Goal: Task Accomplishment & Management: Manage account settings

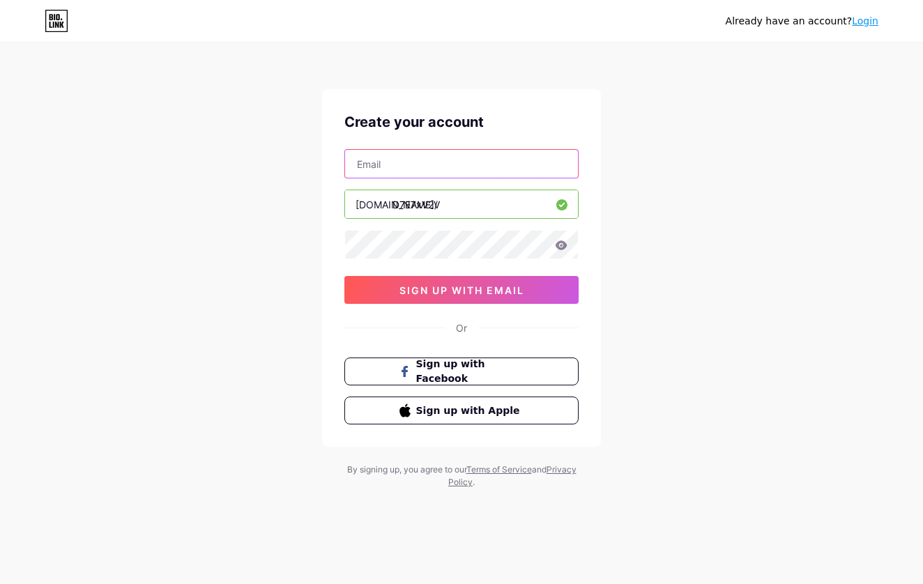
click at [427, 171] on input "text" at bounding box center [461, 164] width 233 height 28
type input "[EMAIL_ADDRESS][DOMAIN_NAME]"
click at [614, 302] on div "Already have an account? Login Create your account [EMAIL_ADDRESS][DOMAIN_NAME]…" at bounding box center [461, 266] width 923 height 533
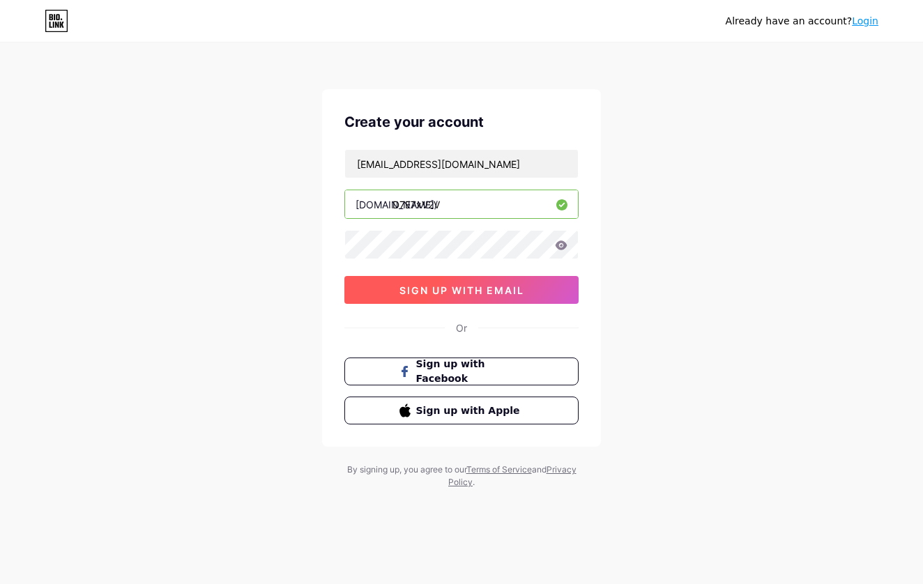
click at [457, 295] on span "sign up with email" at bounding box center [461, 290] width 125 height 12
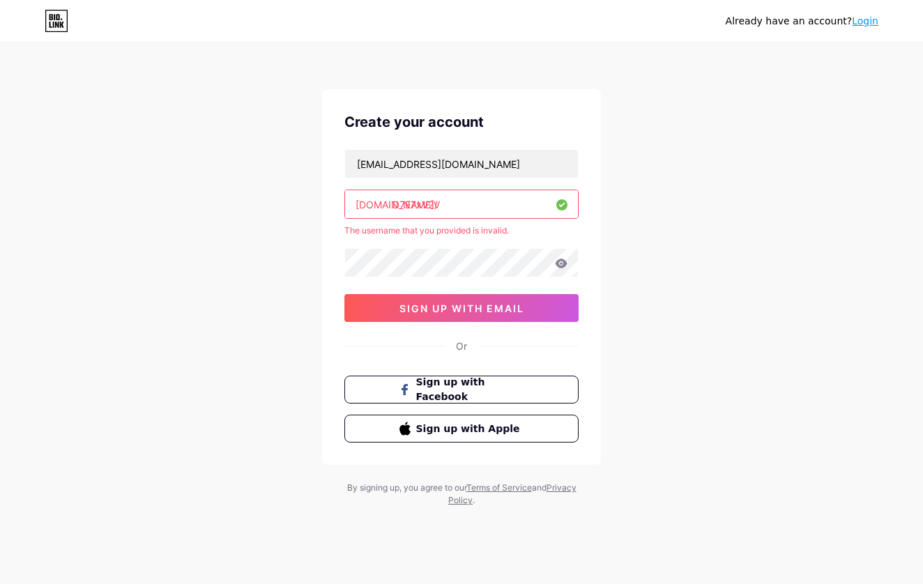
click at [468, 205] on input "D7E7xV2V" at bounding box center [461, 204] width 233 height 28
click at [416, 202] on input "D7E7xV2V" at bounding box center [461, 204] width 233 height 28
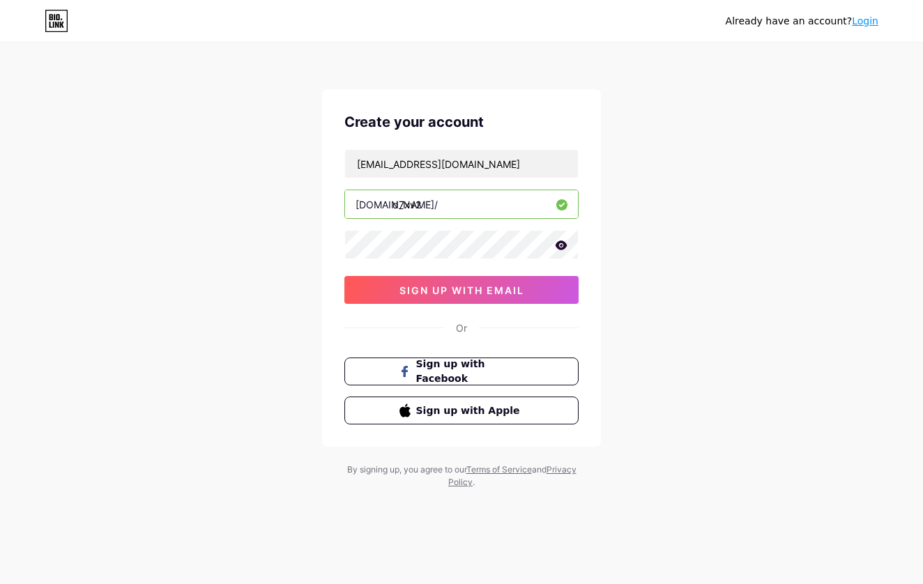
type input "d7xv2v"
click at [484, 298] on button "sign up with email" at bounding box center [461, 290] width 234 height 28
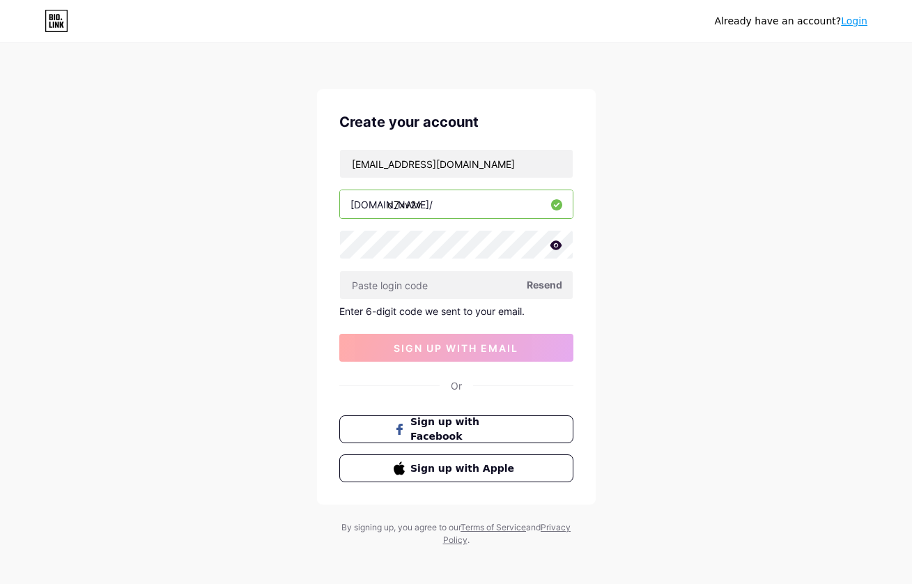
click at [540, 288] on span "Resend" at bounding box center [545, 284] width 36 height 15
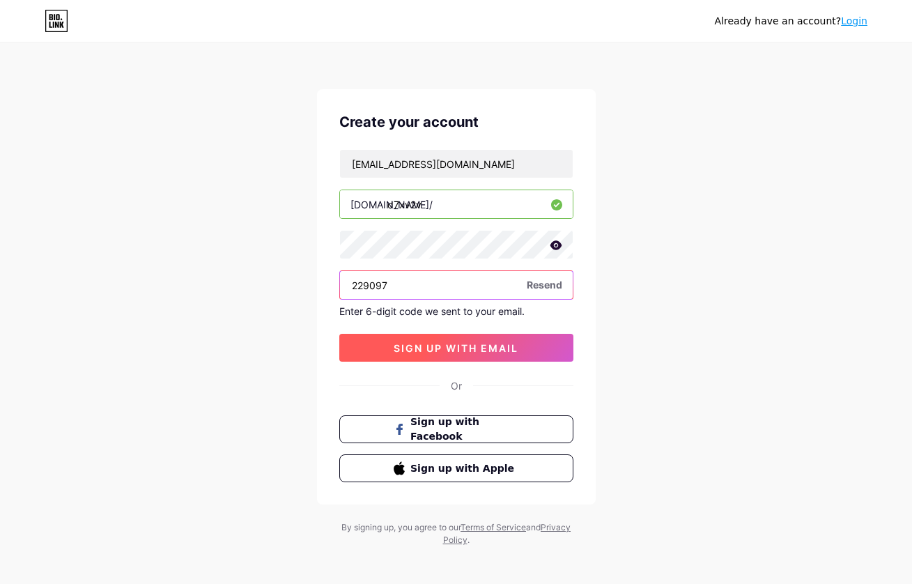
type input "229097"
click at [453, 345] on span "sign up with email" at bounding box center [456, 348] width 125 height 12
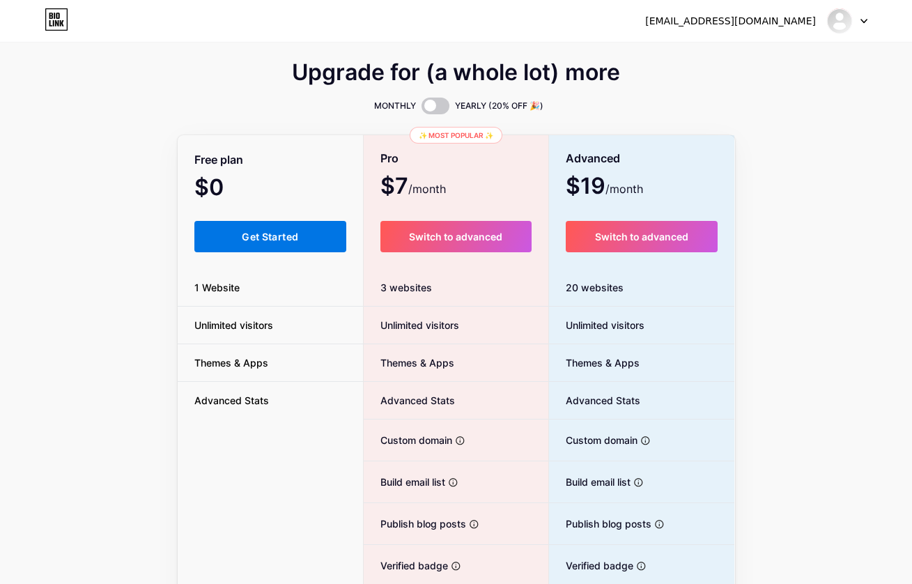
scroll to position [3, 0]
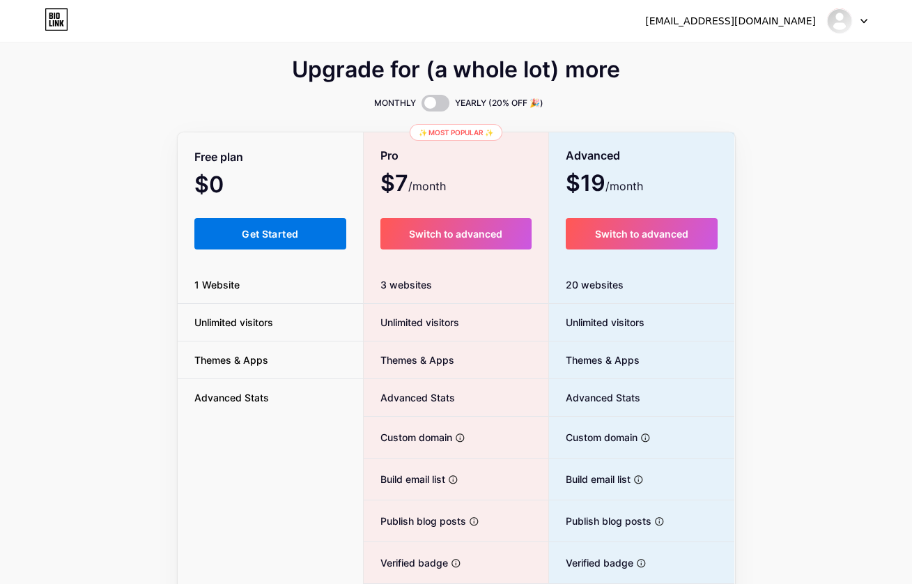
click at [307, 245] on button "Get Started" at bounding box center [270, 233] width 153 height 31
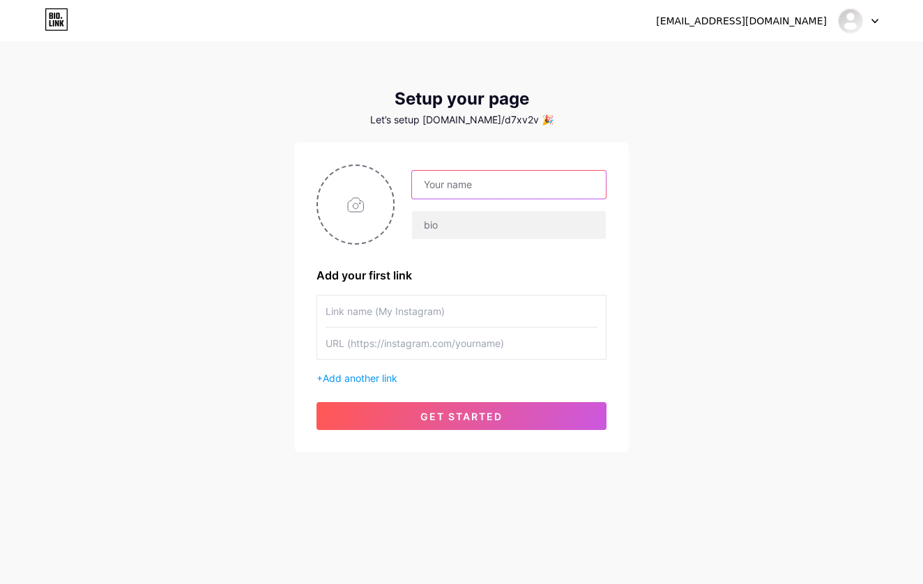
paste input "[URL][DOMAIN_NAME]"
type input "[URL][DOMAIN_NAME]"
click at [397, 346] on input "text" at bounding box center [462, 343] width 272 height 31
paste input "[URL][DOMAIN_NAME]"
type input "[URL][DOMAIN_NAME]"
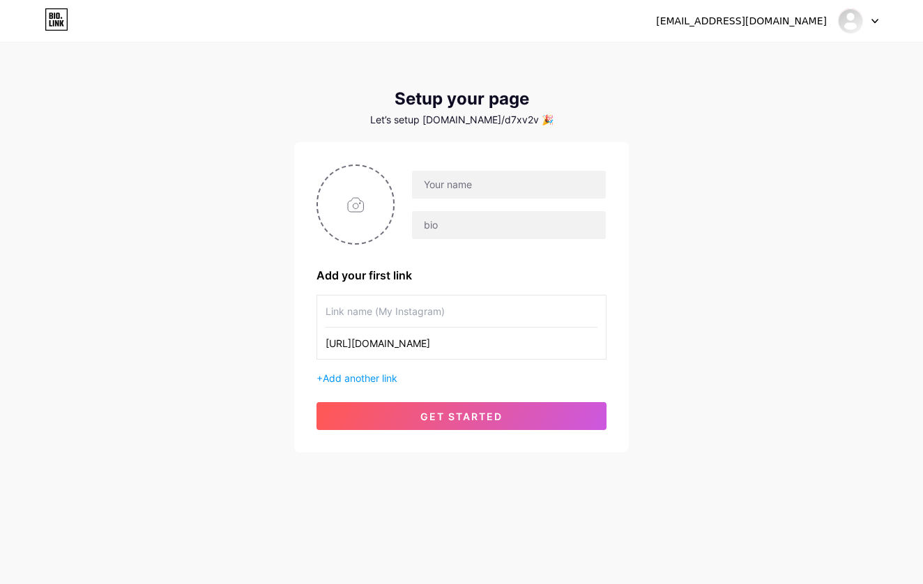
click at [380, 313] on input "text" at bounding box center [462, 311] width 272 height 31
click at [590, 311] on input "text" at bounding box center [462, 311] width 272 height 31
click at [474, 310] on input "text" at bounding box center [462, 311] width 272 height 31
paste input "d7ee7koora"
type input "d7ee7koora"
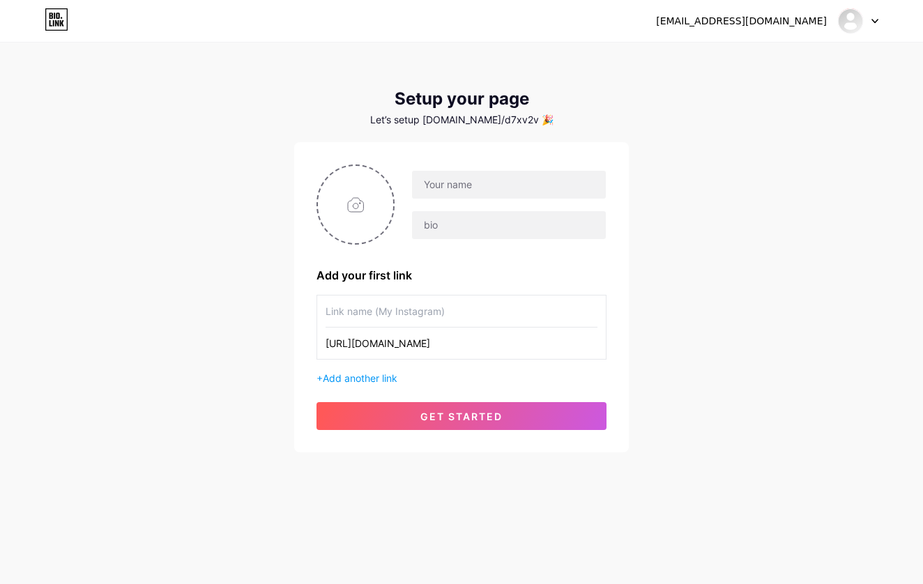
paste input "d7ee7koora"
type input "d7ee7koora (Instgram)"
click at [459, 186] on input "text" at bounding box center [509, 185] width 194 height 28
paste input "d7ee7koora"
click at [432, 187] on input "d7ee7koora" at bounding box center [509, 185] width 194 height 28
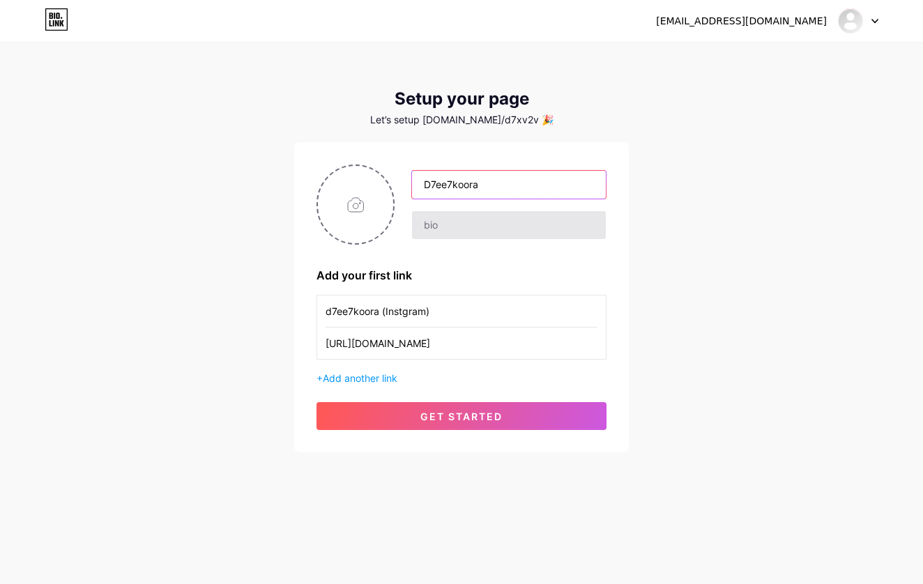
type input "D7ee7koora"
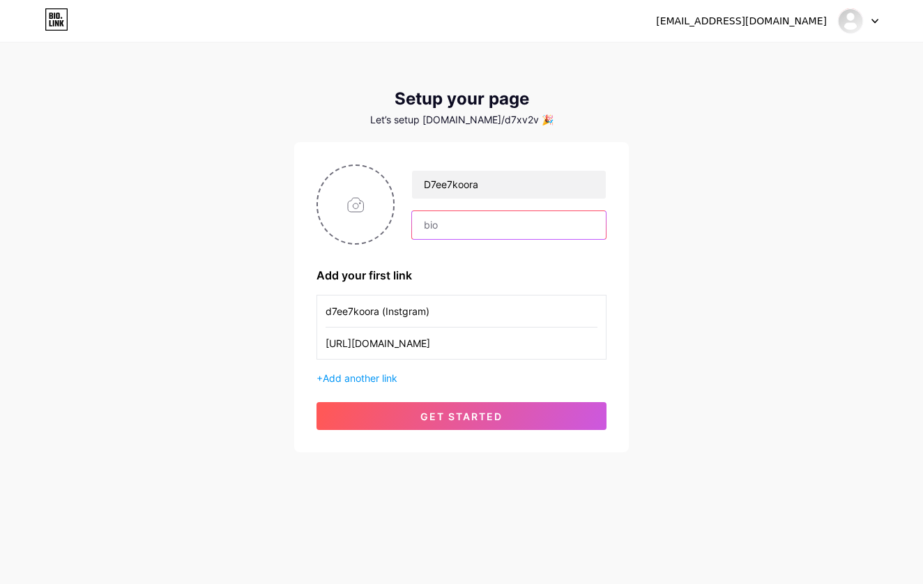
click at [443, 221] on input "text" at bounding box center [509, 225] width 194 height 28
paste input "⚽ Live Goals & Football Highlights"
paste input "🎥 From Nostalgia ➝ Modern Game"
type input "⚽ Live Goals & Football Highlights | 🎥 From Nostalgia ➝ Modern Game"
click at [352, 197] on input "file" at bounding box center [355, 204] width 75 height 77
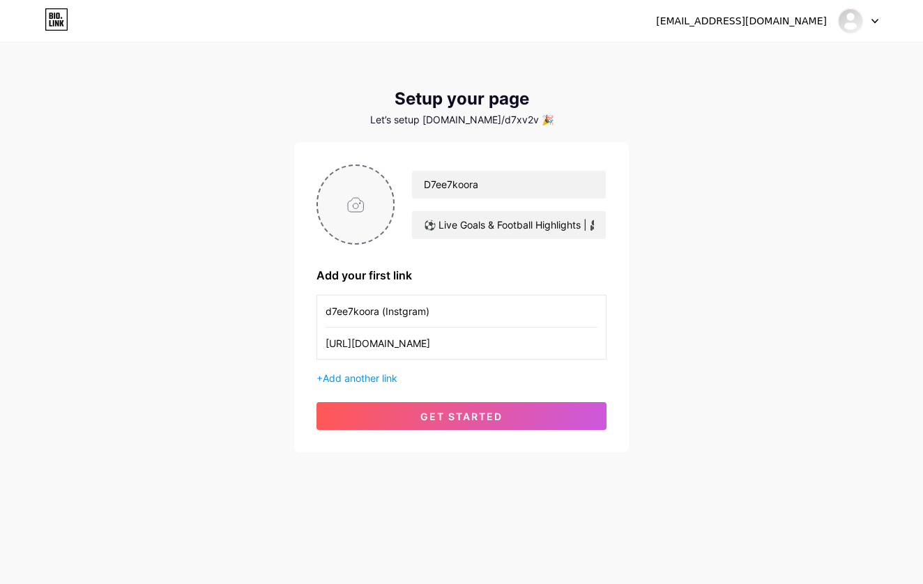
type input "C:\fakepath\2.png"
click at [372, 384] on div "+ Add another link" at bounding box center [461, 378] width 290 height 15
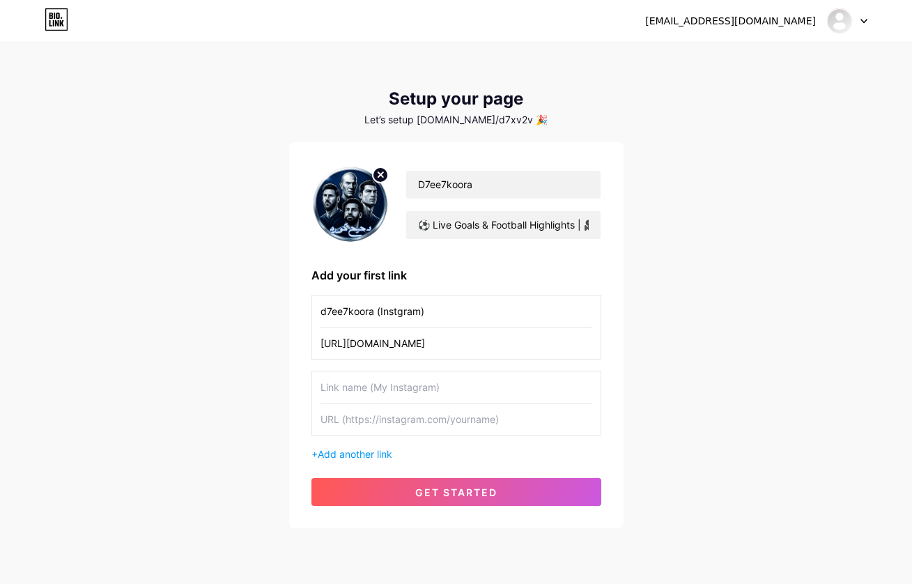
paste input ".D7KOORA"
type input ".D7KOORA (Tiktok)"
click at [438, 417] on input "text" at bounding box center [457, 419] width 272 height 31
paste input "[URL][DOMAIN_NAME]"
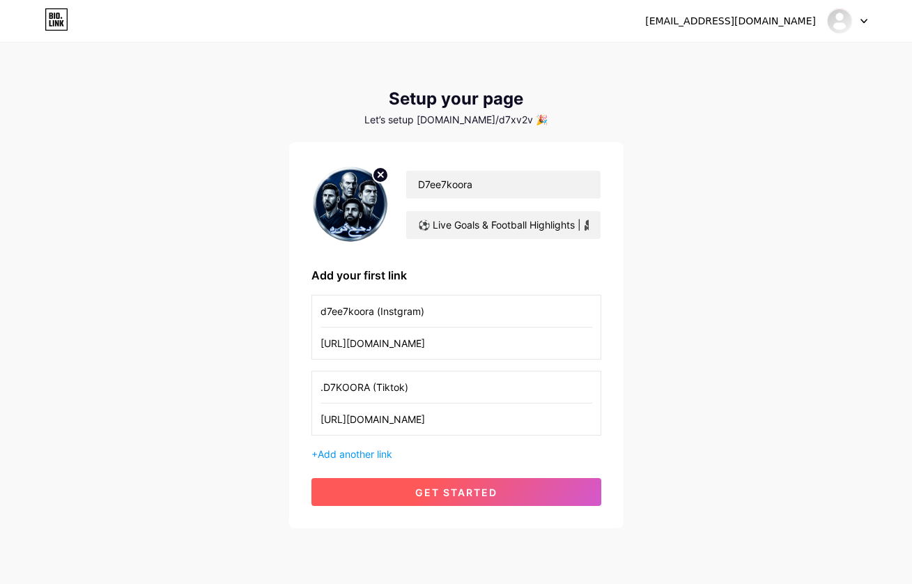
type input "[URL][DOMAIN_NAME]"
click at [427, 494] on span "get started" at bounding box center [456, 493] width 82 height 12
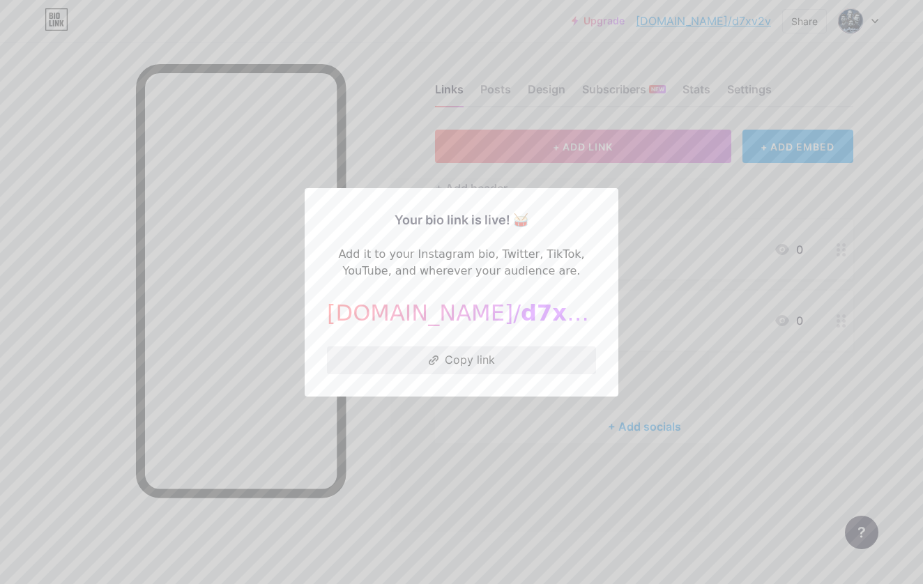
click at [475, 356] on button "Copy link" at bounding box center [461, 360] width 269 height 28
click at [630, 392] on div at bounding box center [461, 292] width 923 height 584
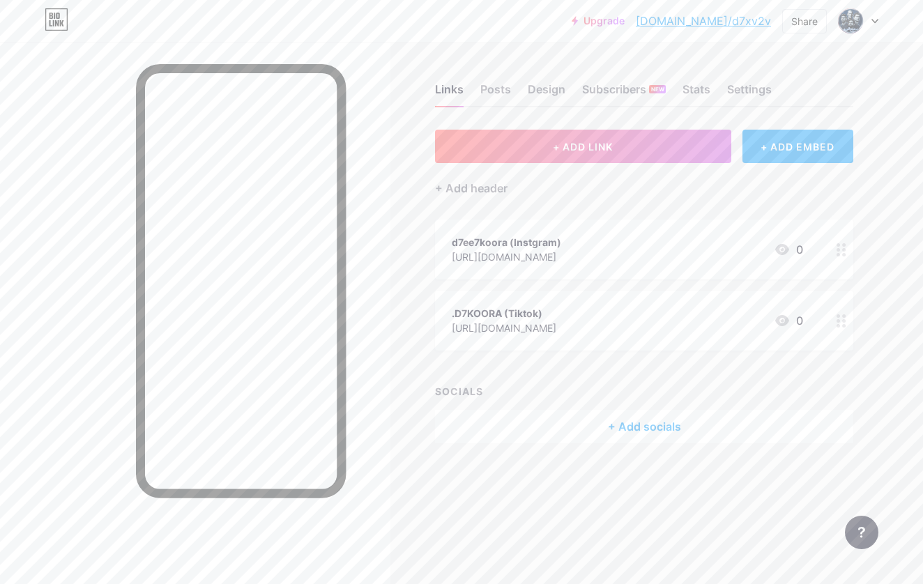
click at [618, 433] on div "+ Add socials" at bounding box center [644, 426] width 418 height 33
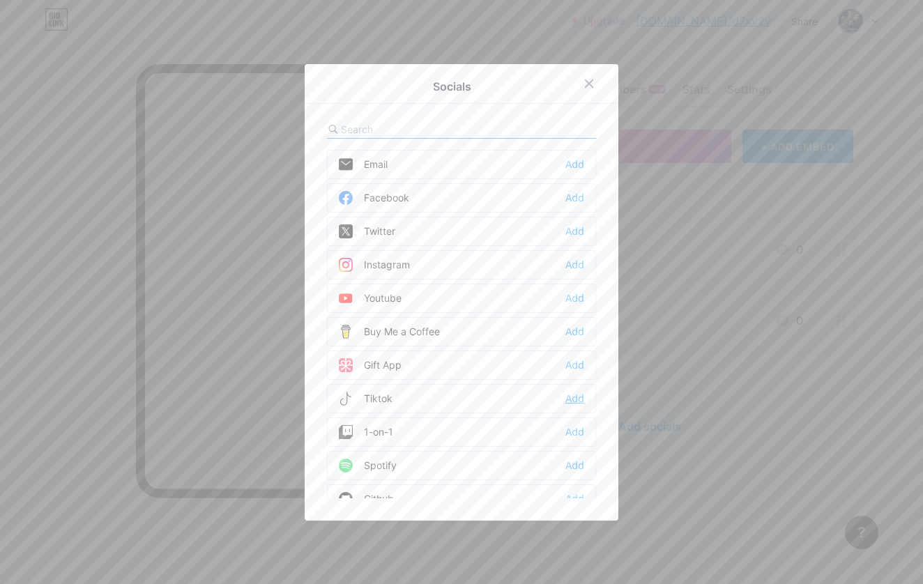
click at [565, 401] on div "Add" at bounding box center [574, 399] width 19 height 14
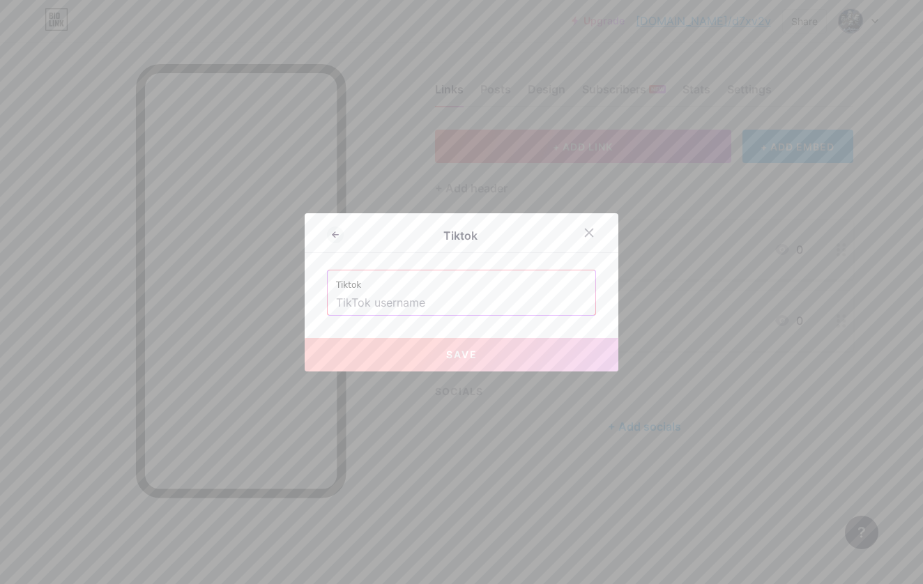
paste input "[URL][DOMAIN_NAME]"
type input "[URL][DOMAIN_NAME]"
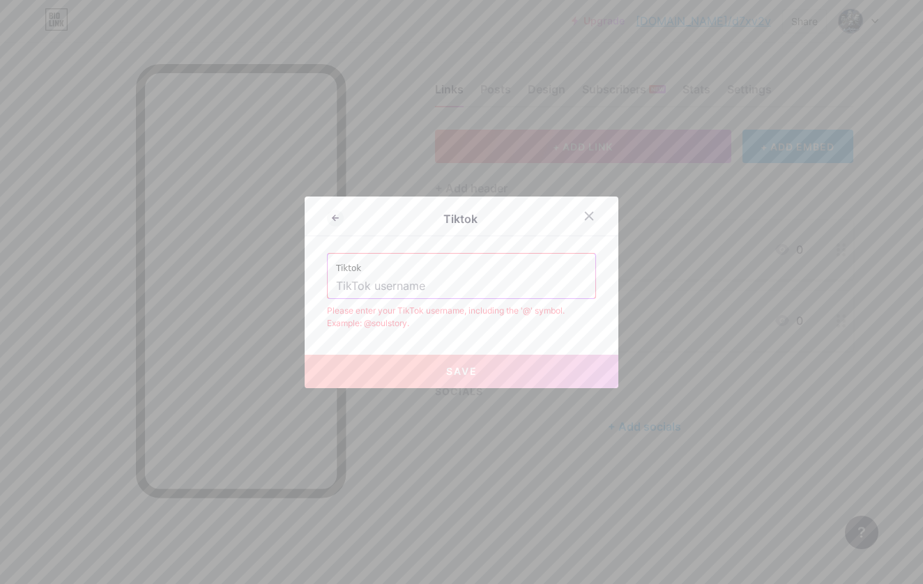
paste input "D7E7_KOORA"
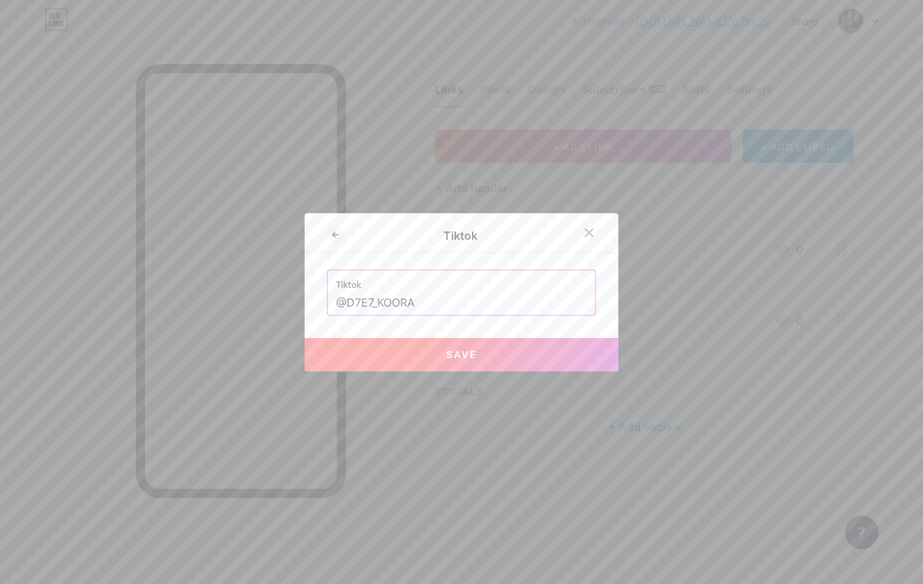
click at [467, 362] on button "Save" at bounding box center [462, 354] width 314 height 33
type input "[URL][DOMAIN_NAME]"
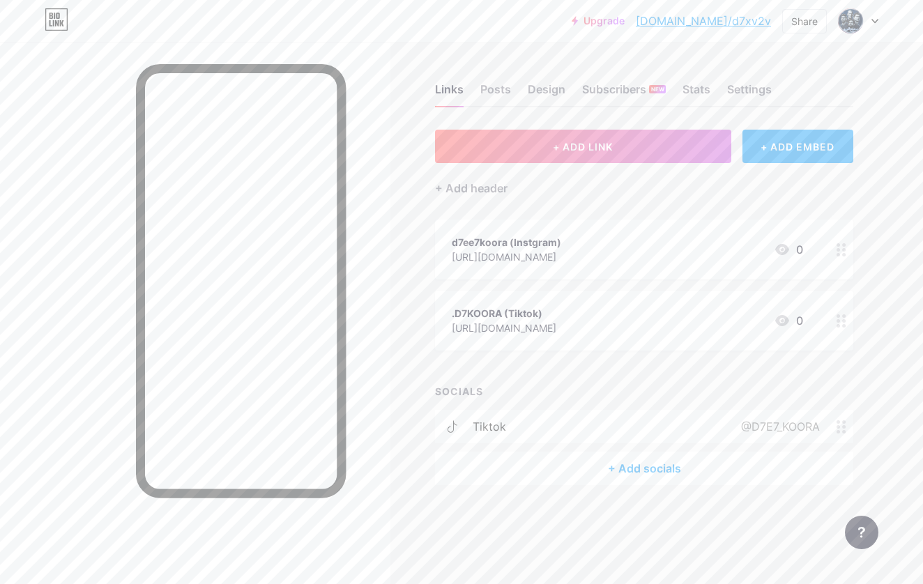
click at [840, 321] on icon at bounding box center [842, 320] width 10 height 13
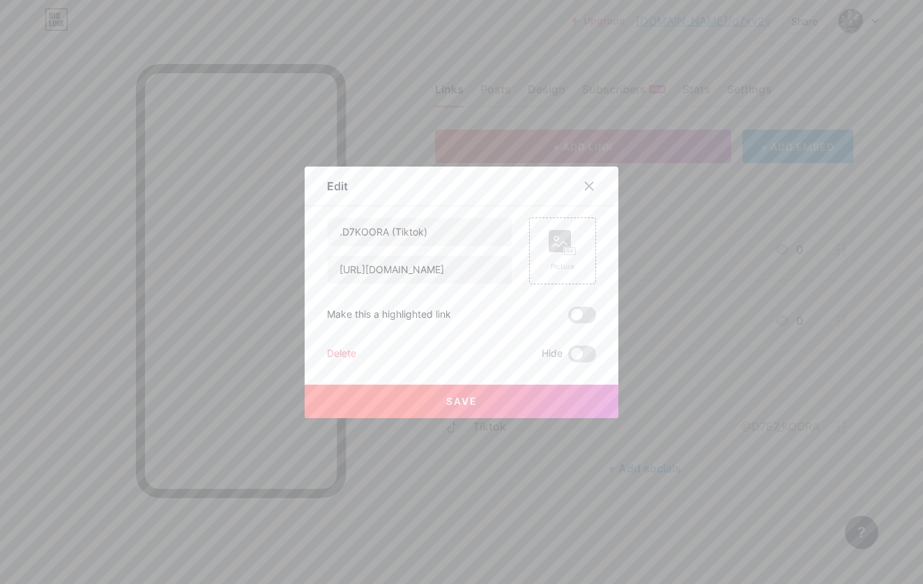
click at [338, 349] on div "Delete" at bounding box center [341, 354] width 29 height 17
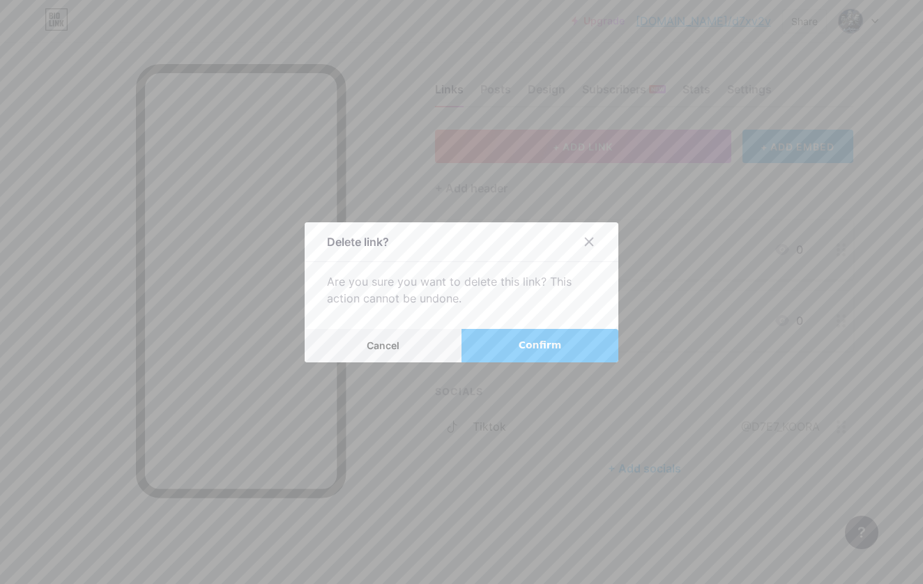
click at [537, 350] on span "Confirm" at bounding box center [540, 345] width 43 height 15
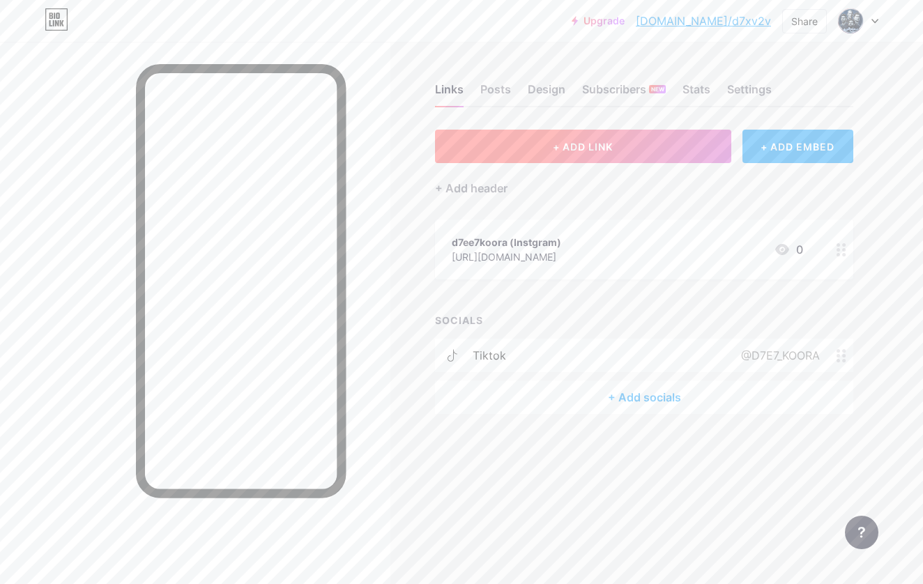
click at [581, 142] on span "+ ADD LINK" at bounding box center [583, 147] width 60 height 12
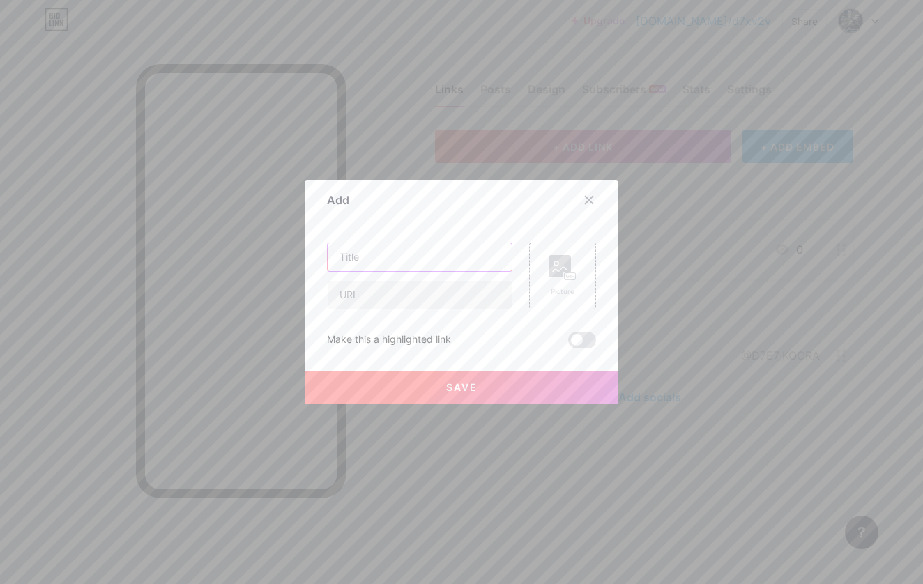
click at [400, 265] on input "text" at bounding box center [420, 257] width 184 height 28
type input "t"
type input "Tiktok"
click at [554, 287] on div "Picture" at bounding box center [563, 292] width 28 height 10
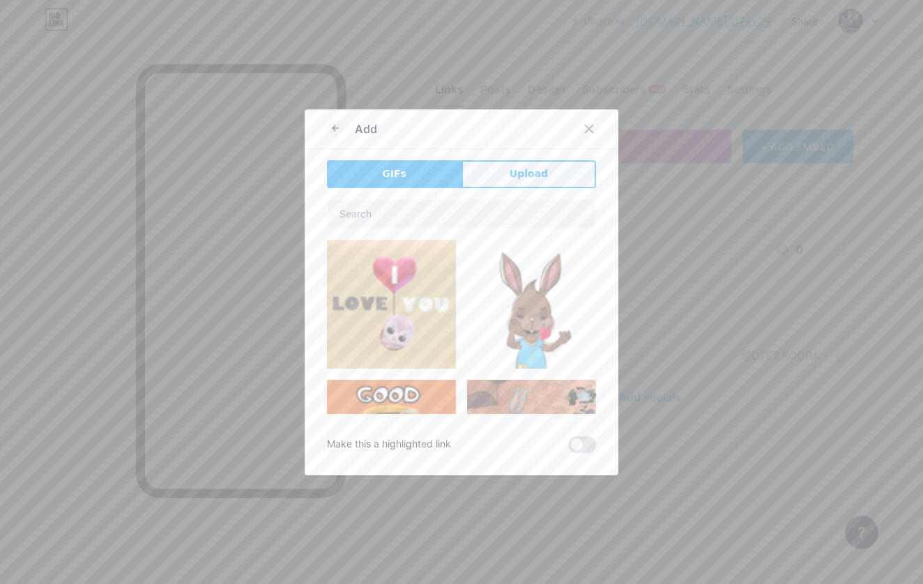
click at [484, 182] on button "Upload" at bounding box center [528, 174] width 135 height 28
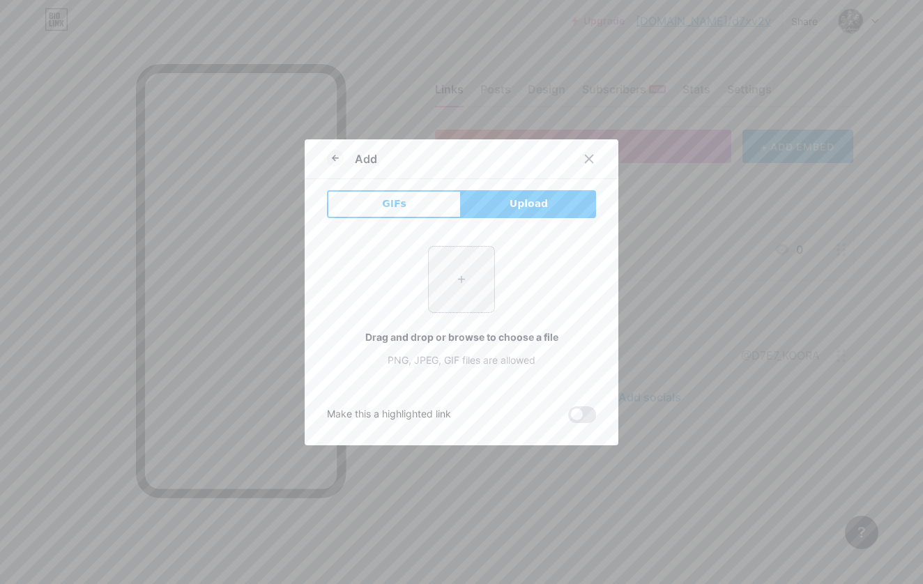
click at [455, 291] on input "file" at bounding box center [462, 280] width 66 height 66
type input "C:\fakepath\2.png"
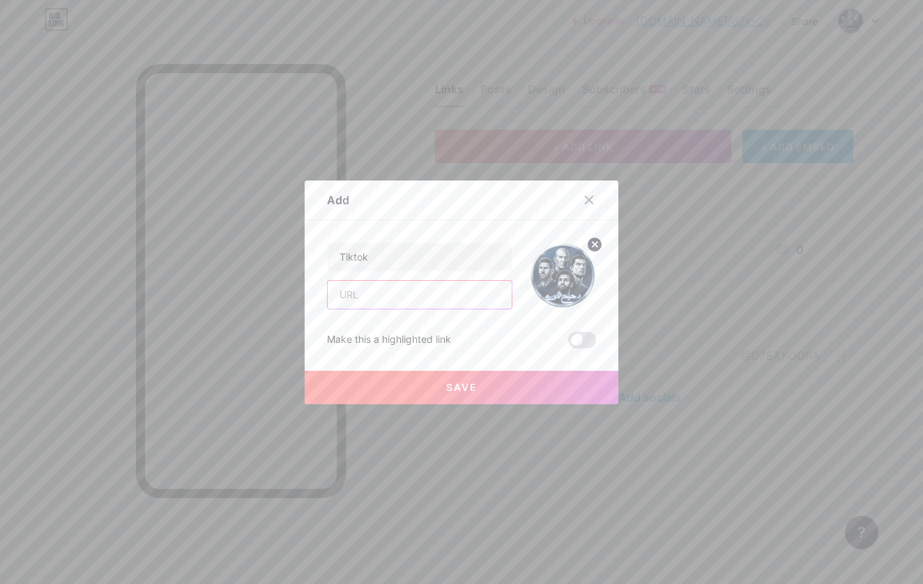
click at [418, 292] on input "text" at bounding box center [420, 295] width 184 height 28
paste input "D7E7_KOORA"
type input "D7E7_KOORA"
paste input "[URL][DOMAIN_NAME]"
type input "[URL][DOMAIN_NAME]"
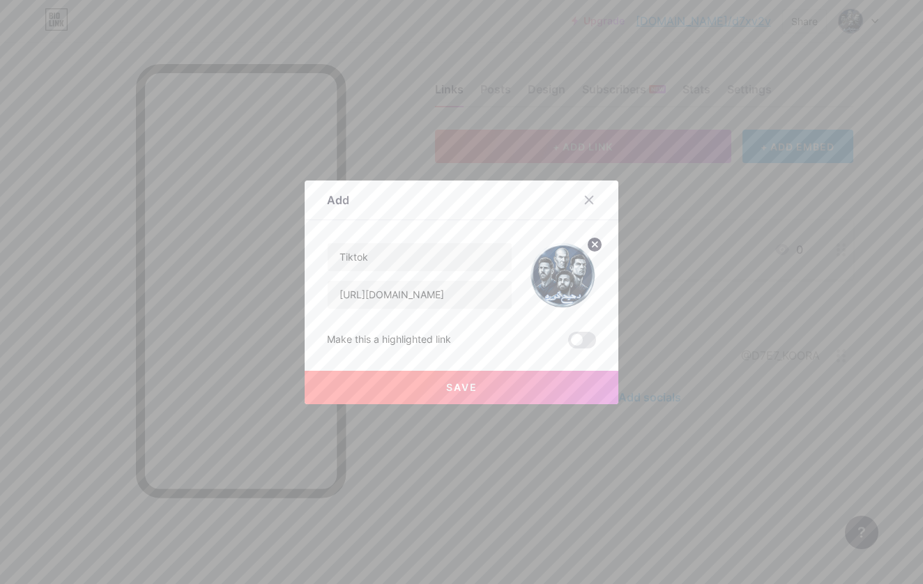
click at [478, 386] on button "Save" at bounding box center [462, 387] width 314 height 33
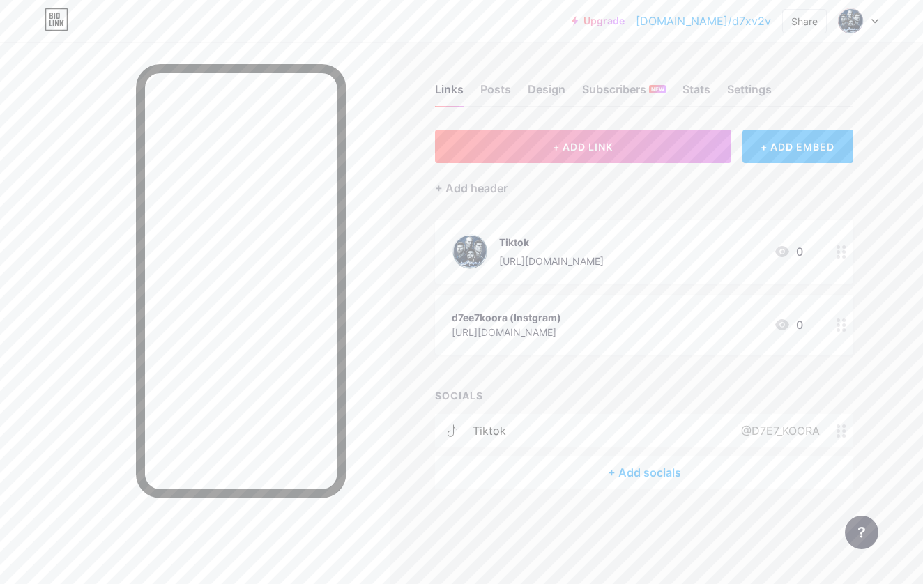
click at [827, 326] on div "d7ee7koora (Instgram) [URL][DOMAIN_NAME] 0" at bounding box center [644, 325] width 418 height 60
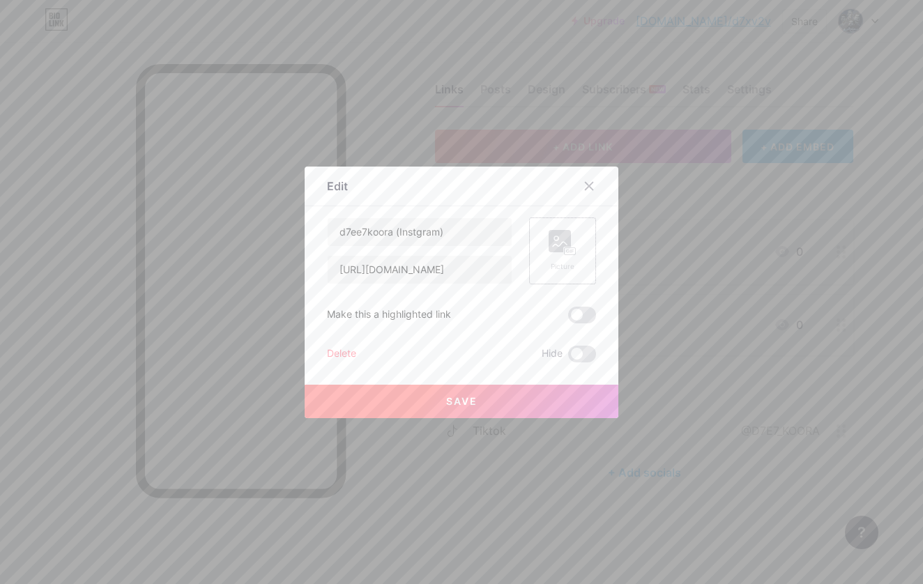
click at [555, 248] on rect at bounding box center [560, 241] width 22 height 22
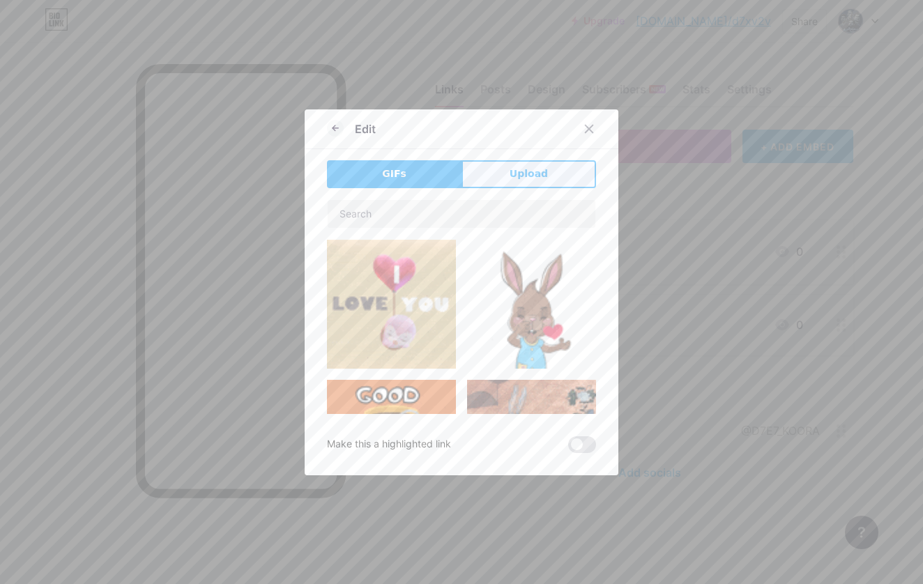
click at [473, 178] on button "Upload" at bounding box center [528, 174] width 135 height 28
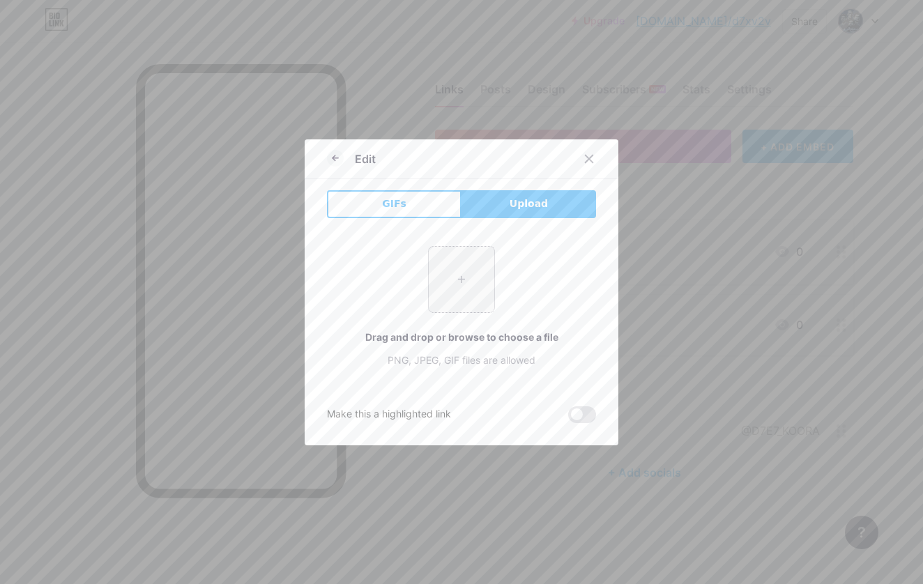
click at [459, 266] on input "file" at bounding box center [462, 280] width 66 height 66
type input "C:\fakepath\2.png"
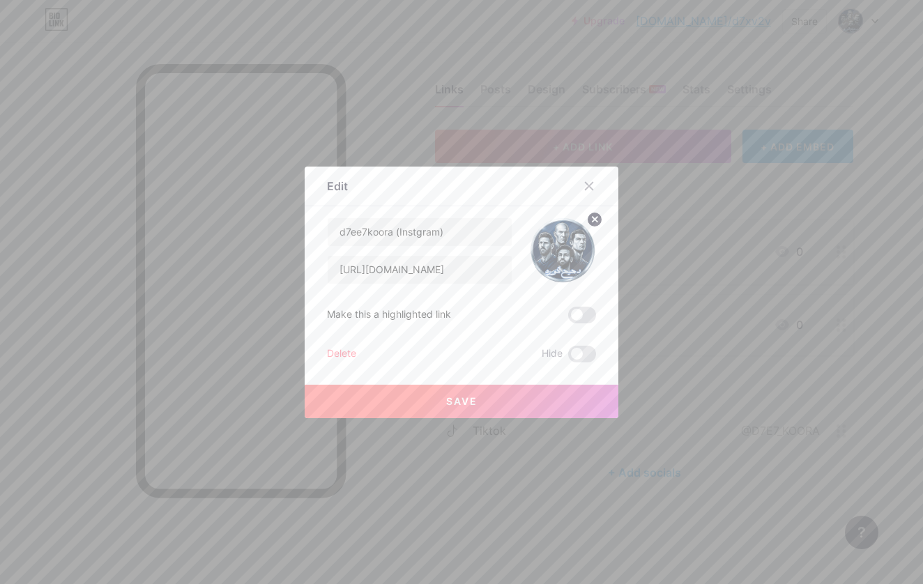
click at [491, 389] on button "Save" at bounding box center [462, 401] width 314 height 33
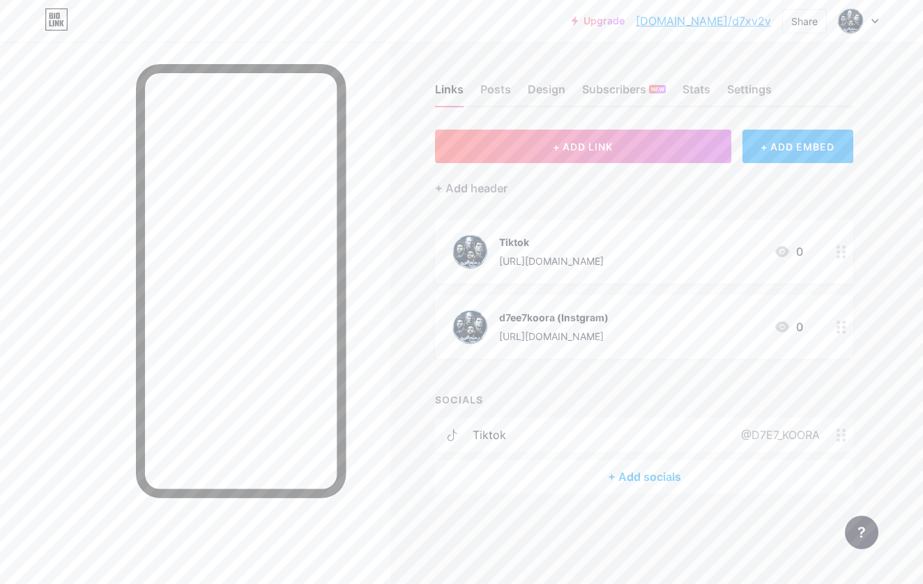
click at [569, 317] on div "d7ee7koora (Instgram)" at bounding box center [553, 317] width 109 height 15
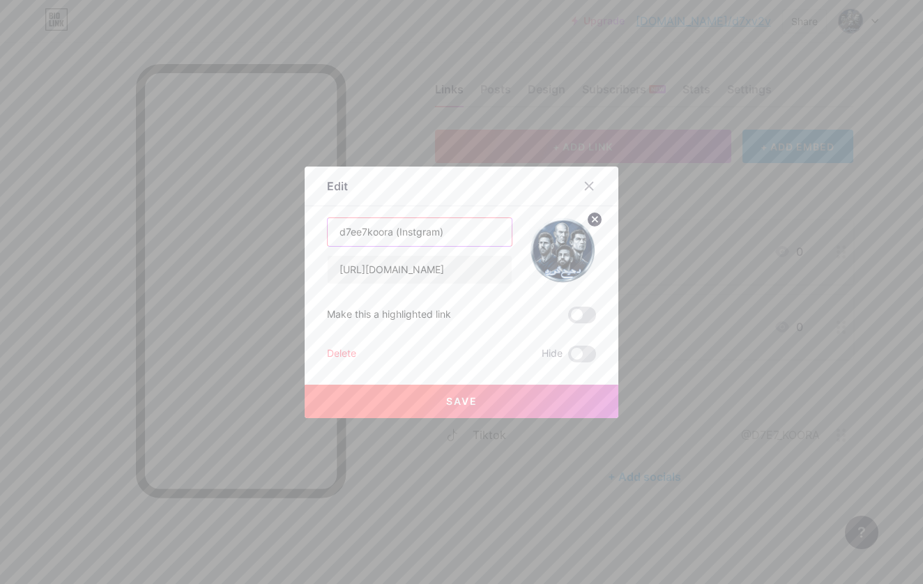
drag, startPoint x: 395, startPoint y: 233, endPoint x: 315, endPoint y: 238, distance: 80.4
click at [315, 238] on div "Edit Content YouTube Play YouTube video without leaving your page. ADD Vimeo Pl…" at bounding box center [462, 293] width 314 height 252
click at [358, 235] on input "d7ee7koora (Instgram)" at bounding box center [420, 232] width 184 height 28
click at [379, 231] on input "d7ee7koora (Instgram)" at bounding box center [420, 232] width 184 height 28
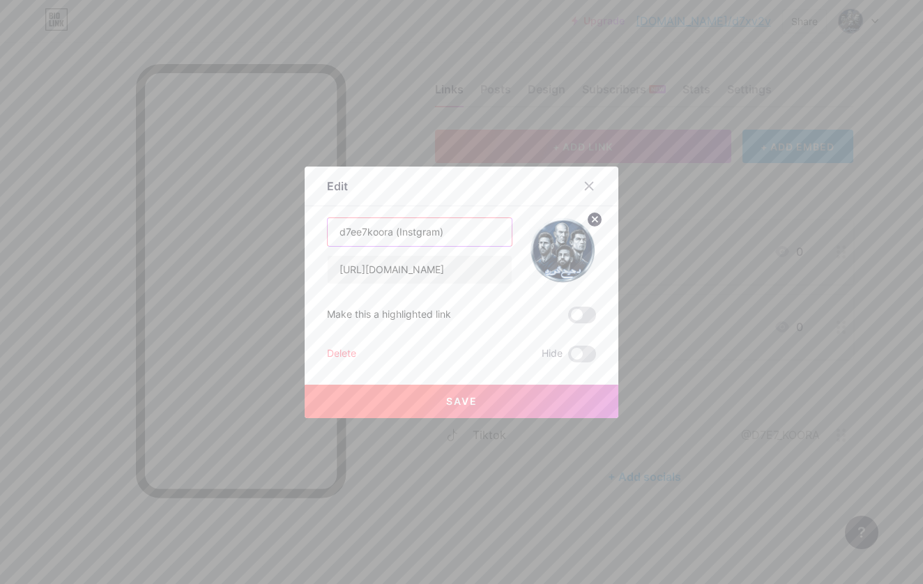
click at [379, 231] on input "d7ee7koora (Instgram)" at bounding box center [420, 232] width 184 height 28
paste input "d7ee7koora"
click at [392, 229] on input "Instgram - d7ee7koora" at bounding box center [420, 232] width 184 height 28
type input "Instgram - D7ee7koora"
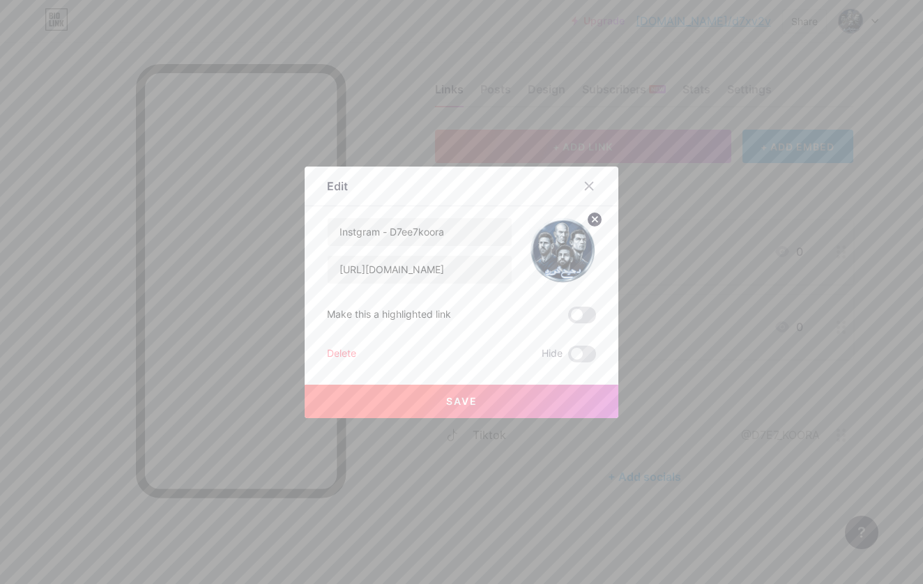
click at [454, 399] on span "Save" at bounding box center [461, 401] width 31 height 12
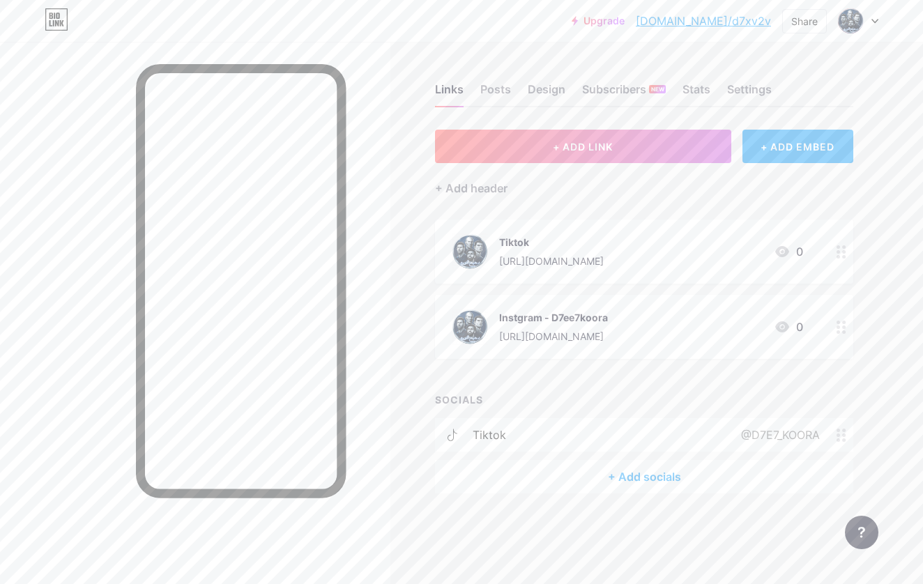
click at [556, 314] on div "Instgram - D7ee7koora" at bounding box center [553, 317] width 109 height 15
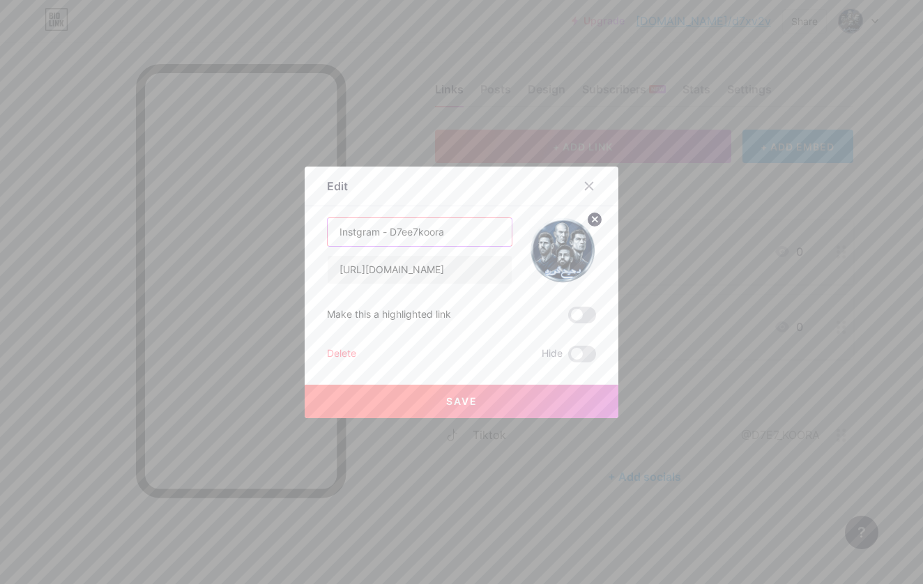
click at [422, 228] on input "Instgram - D7ee7koora" at bounding box center [420, 232] width 184 height 28
click at [422, 227] on input "Instgram - D7ee7koora" at bounding box center [420, 232] width 184 height 28
paste input "agram"
type input "Instagram"
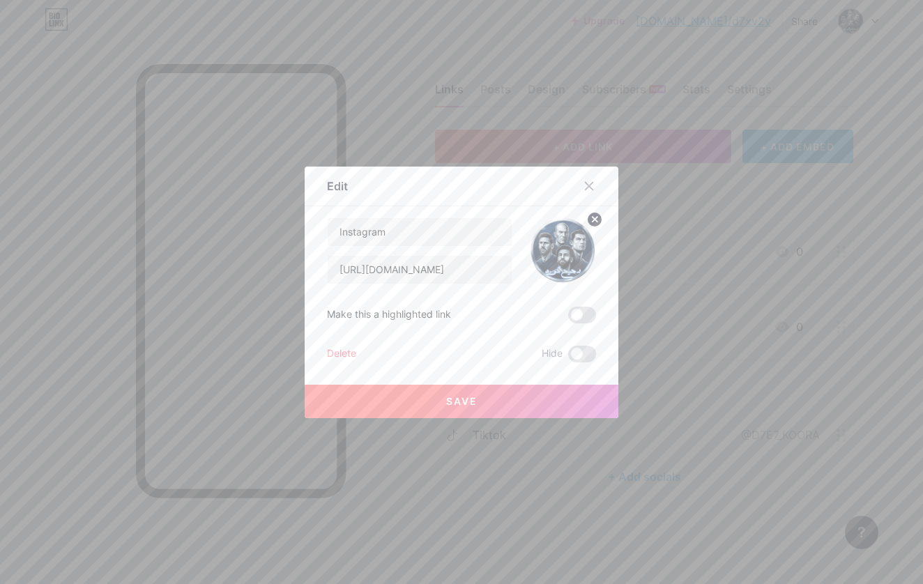
click at [494, 402] on button "Save" at bounding box center [462, 401] width 314 height 33
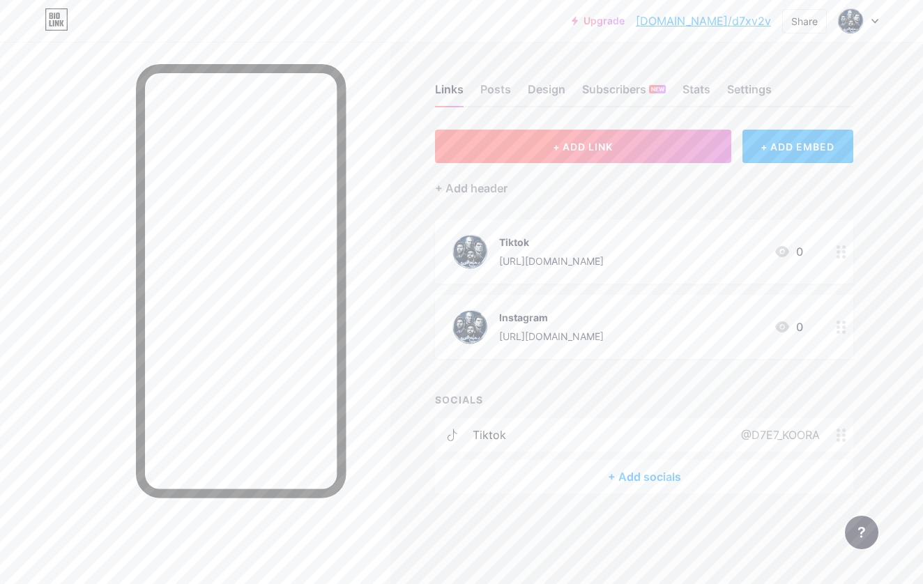
click at [648, 151] on button "+ ADD LINK" at bounding box center [583, 146] width 296 height 33
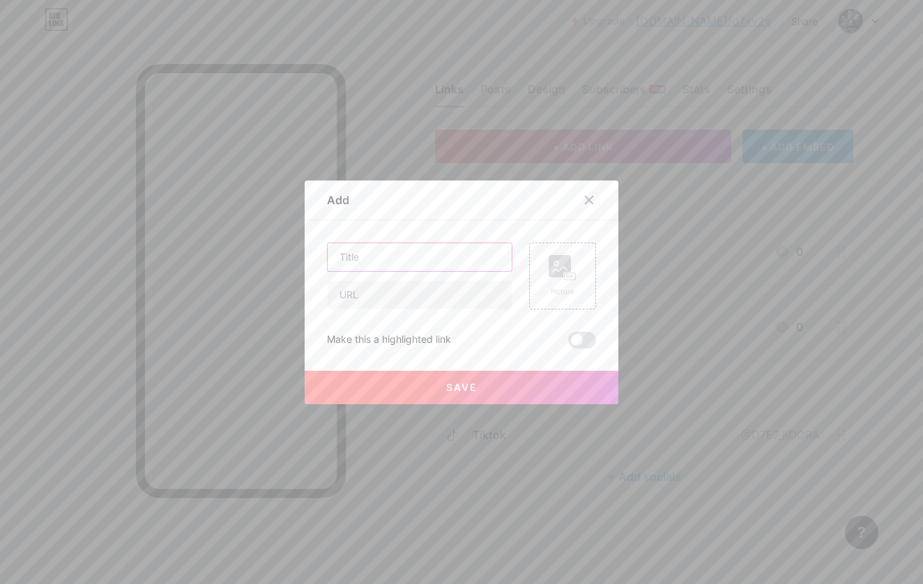
click at [399, 254] on input "text" at bounding box center [420, 257] width 184 height 28
paste input "YouTube"
type input "YouTube"
click at [390, 289] on input "text" at bounding box center [420, 295] width 184 height 28
paste input "[URL][DOMAIN_NAME]"
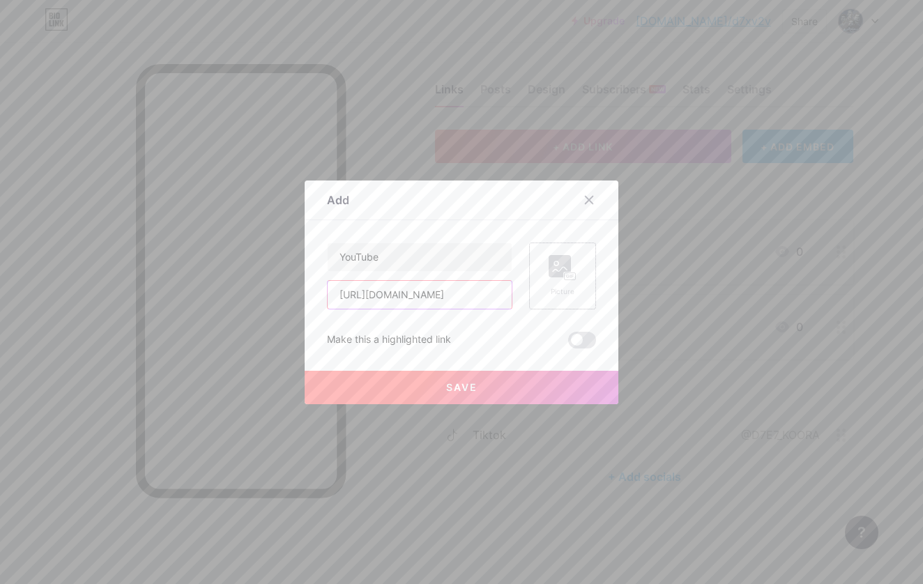
type input "[URL][DOMAIN_NAME]"
click at [553, 274] on rect at bounding box center [560, 266] width 22 height 22
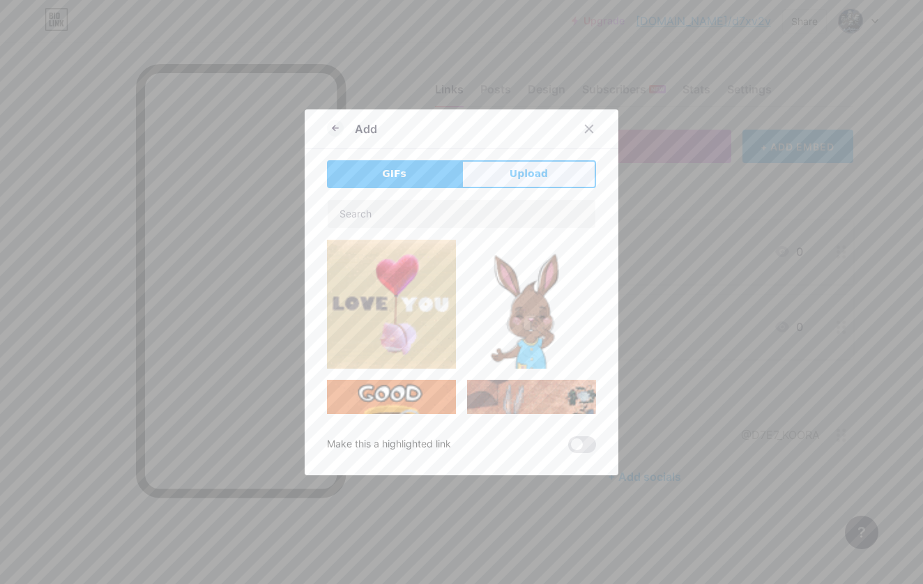
click at [513, 176] on span "Upload" at bounding box center [529, 174] width 38 height 15
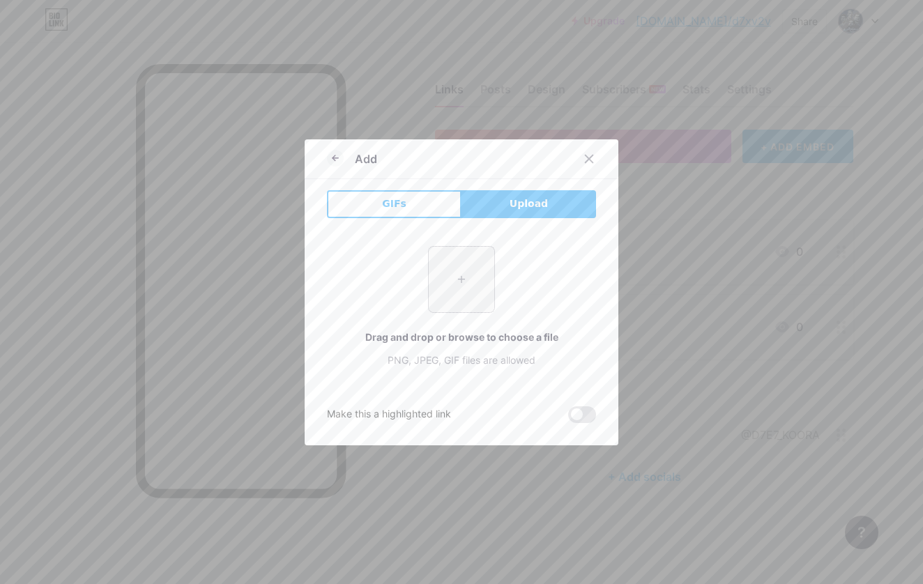
click at [454, 271] on input "file" at bounding box center [462, 280] width 66 height 66
type input "C:\fakepath\2.png"
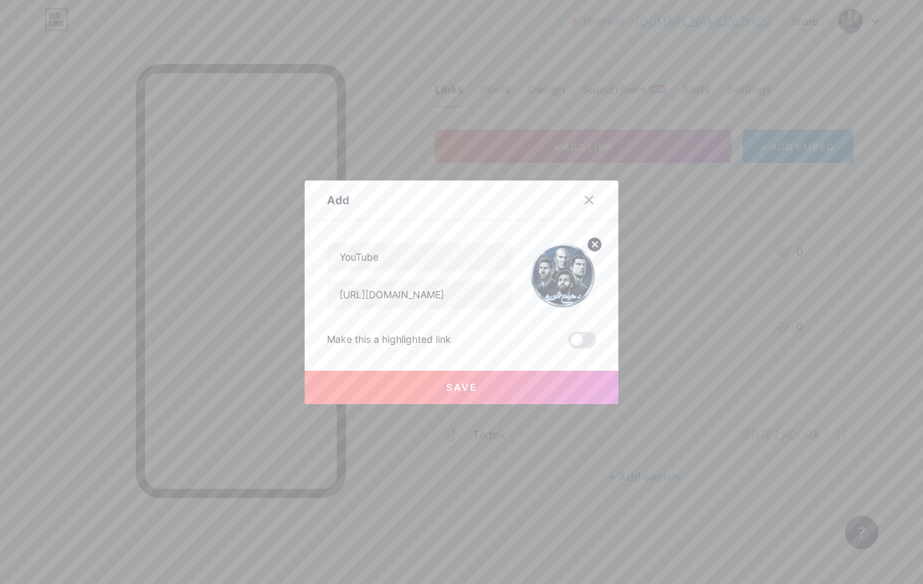
click at [490, 398] on button "Save" at bounding box center [462, 387] width 314 height 33
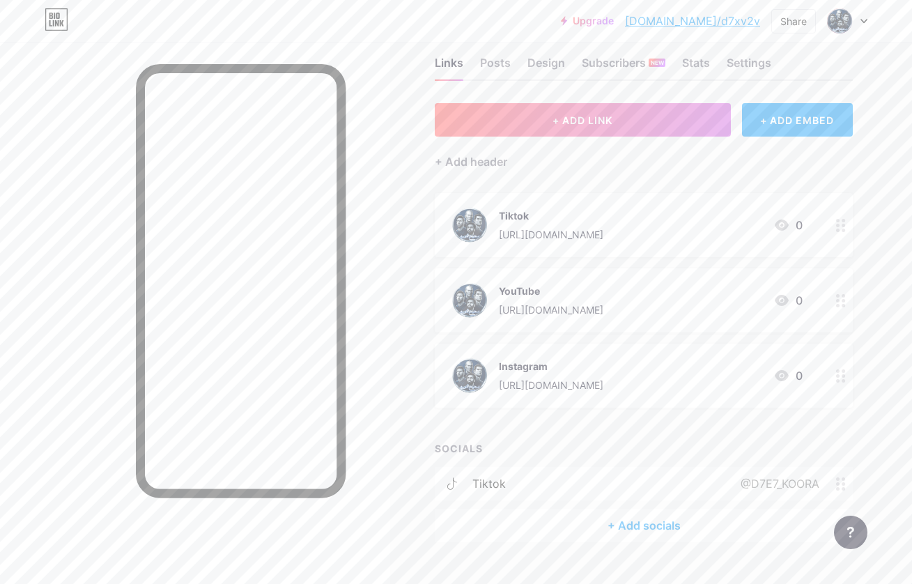
scroll to position [54, 0]
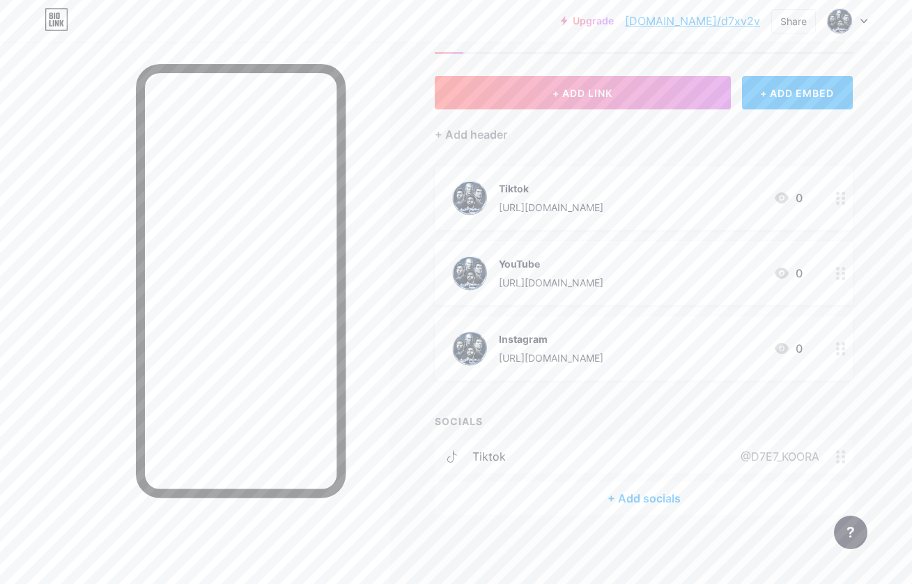
click at [604, 210] on div "[URL][DOMAIN_NAME]" at bounding box center [551, 207] width 105 height 15
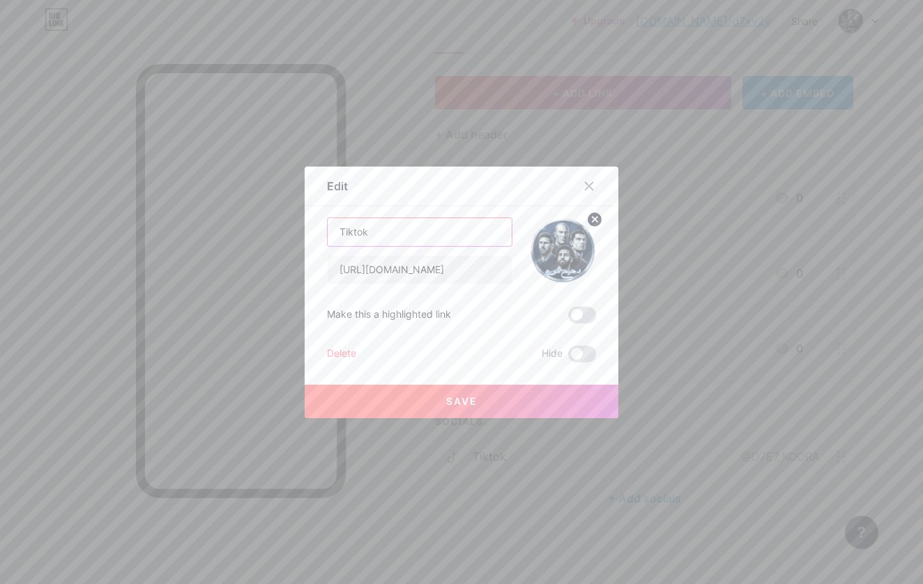
click at [434, 239] on input "Tiktok" at bounding box center [420, 232] width 184 height 28
type input "Tiktok-Arabic"
click at [466, 404] on span "Save" at bounding box center [461, 401] width 31 height 12
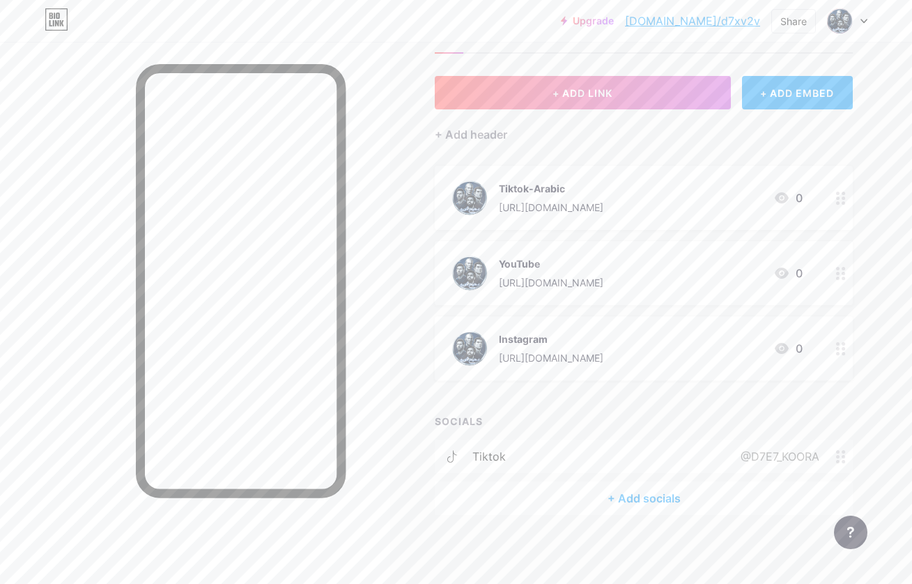
click at [634, 498] on div "+ Add socials" at bounding box center [644, 498] width 418 height 33
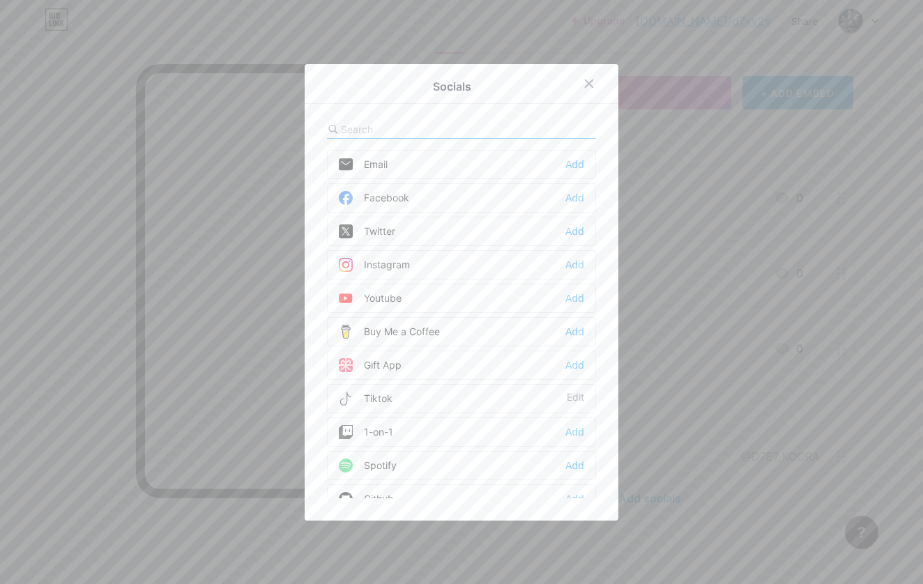
click at [419, 305] on div "Youtube Add" at bounding box center [461, 298] width 269 height 29
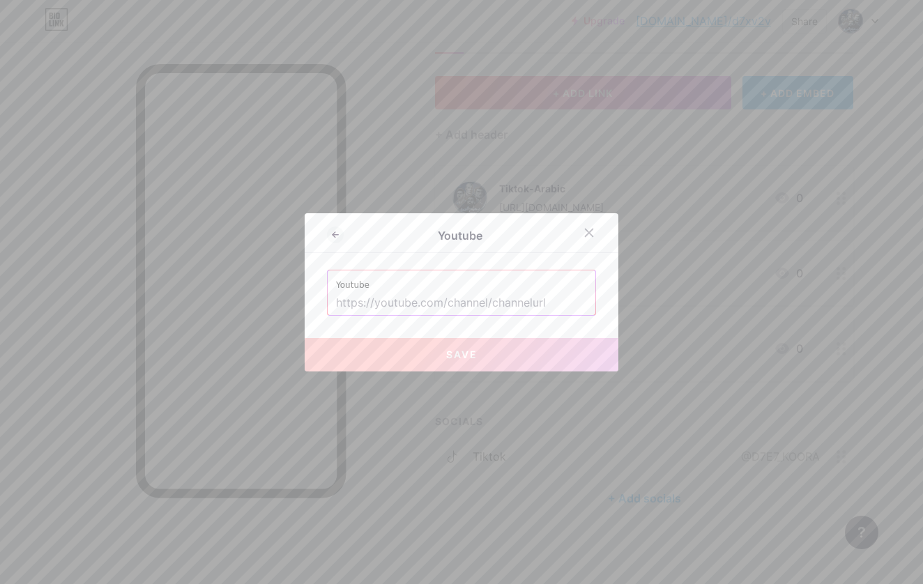
click at [425, 309] on input "text" at bounding box center [461, 303] width 251 height 24
paste input "[URL][DOMAIN_NAME]"
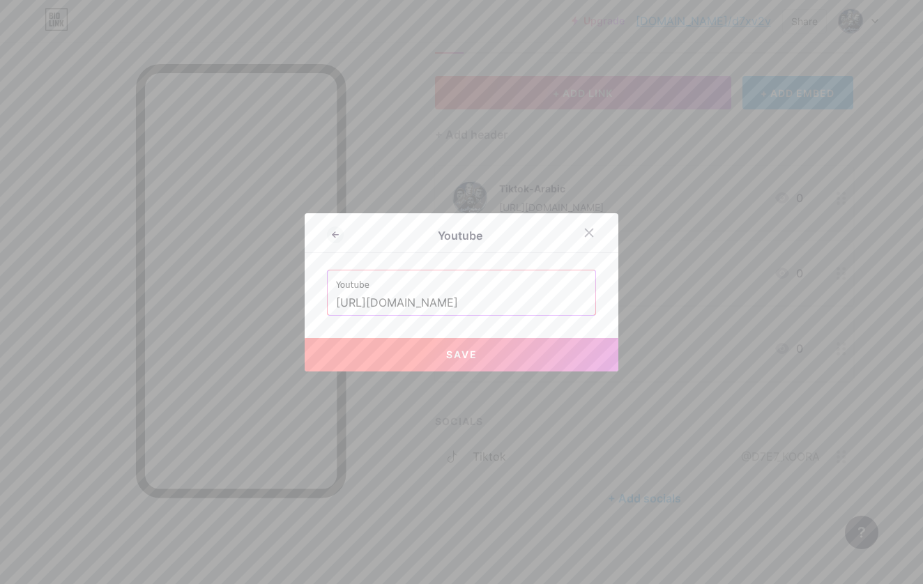
type input "[URL][DOMAIN_NAME]"
click at [450, 351] on span "Save" at bounding box center [461, 355] width 31 height 12
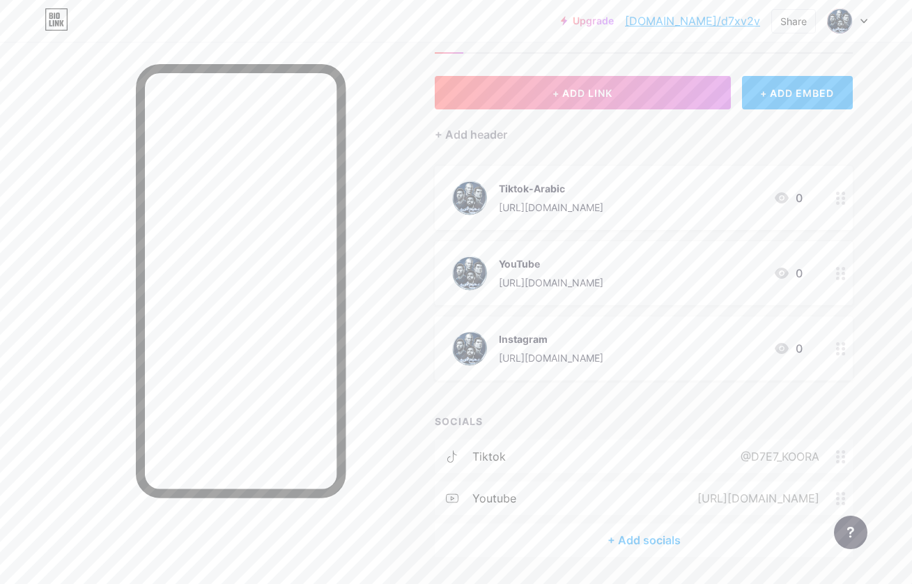
click at [645, 537] on div "+ Add socials" at bounding box center [644, 540] width 418 height 33
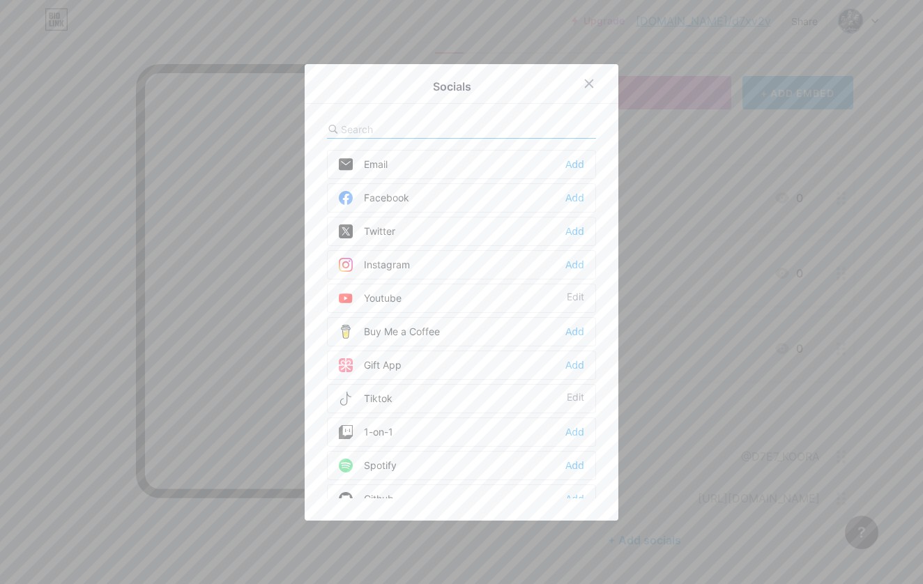
click at [452, 268] on div "Instagram Add" at bounding box center [461, 264] width 269 height 29
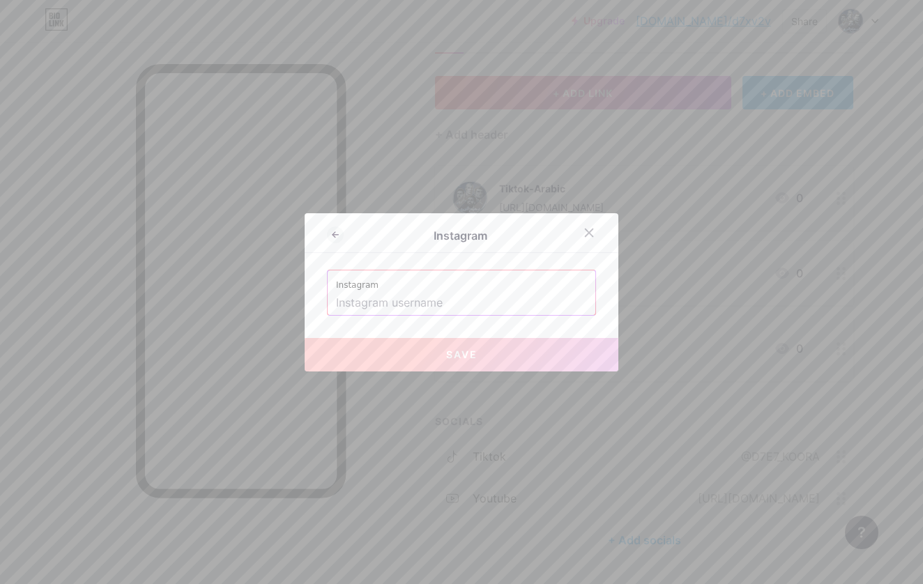
paste input "[URL][DOMAIN_NAME]"
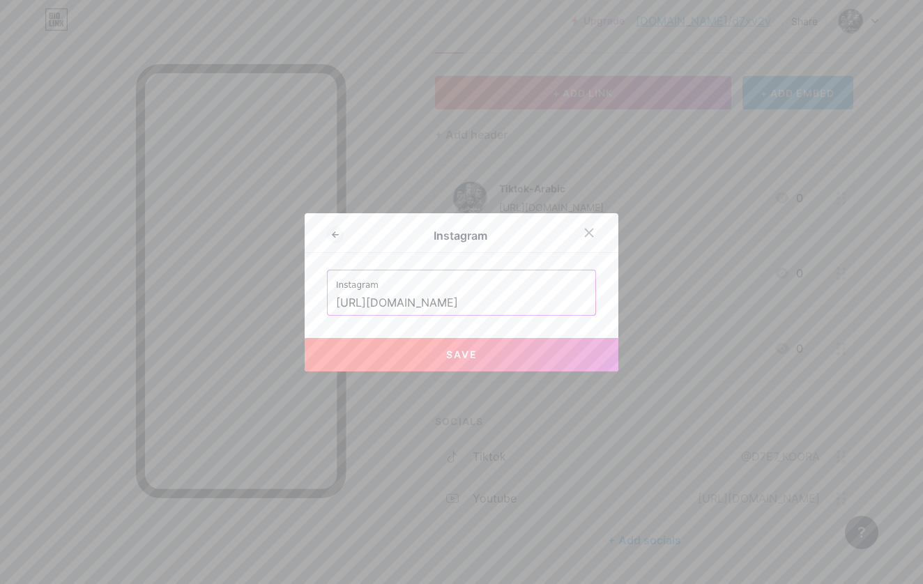
click at [473, 354] on button "Save" at bounding box center [462, 354] width 314 height 33
type input "[URL][DOMAIN_NAME][DOMAIN_NAME]"
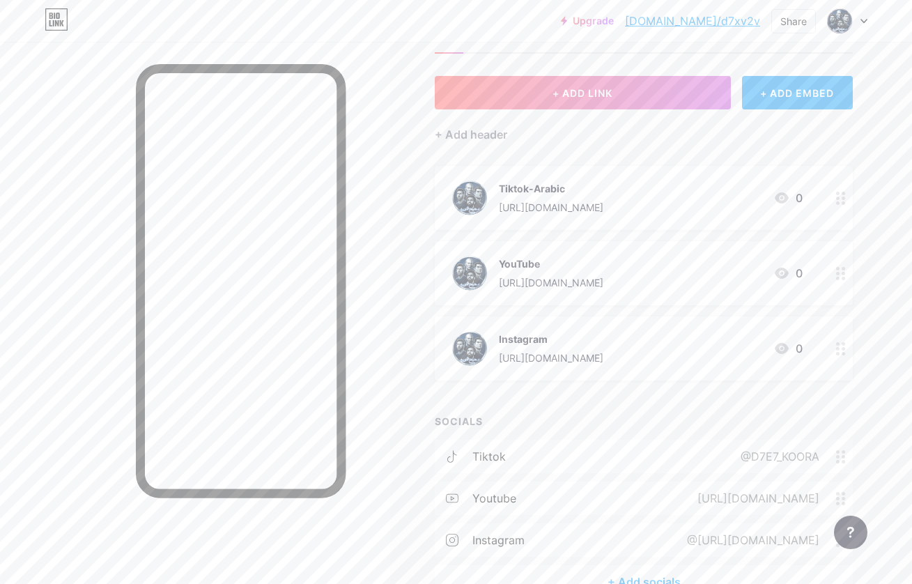
scroll to position [81, 0]
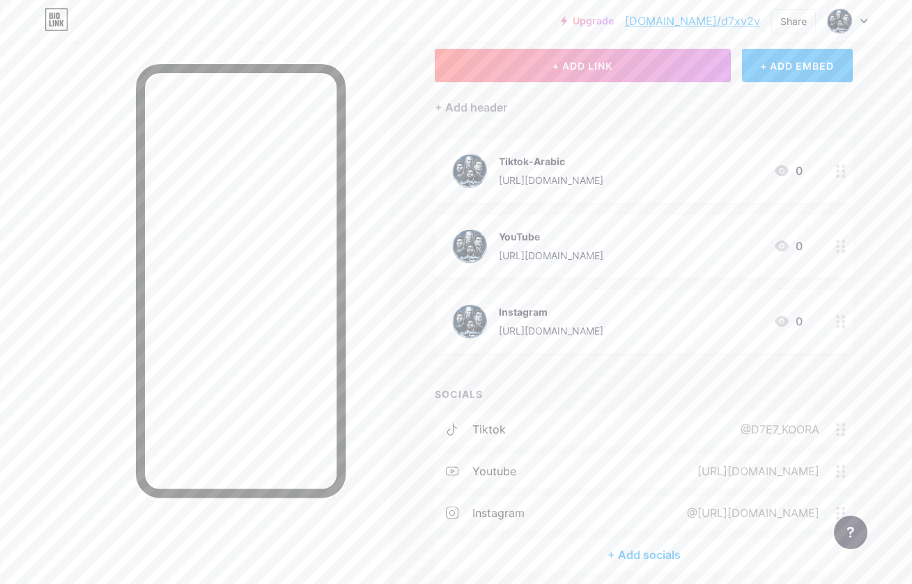
click at [664, 547] on div "+ Add socials" at bounding box center [644, 554] width 418 height 33
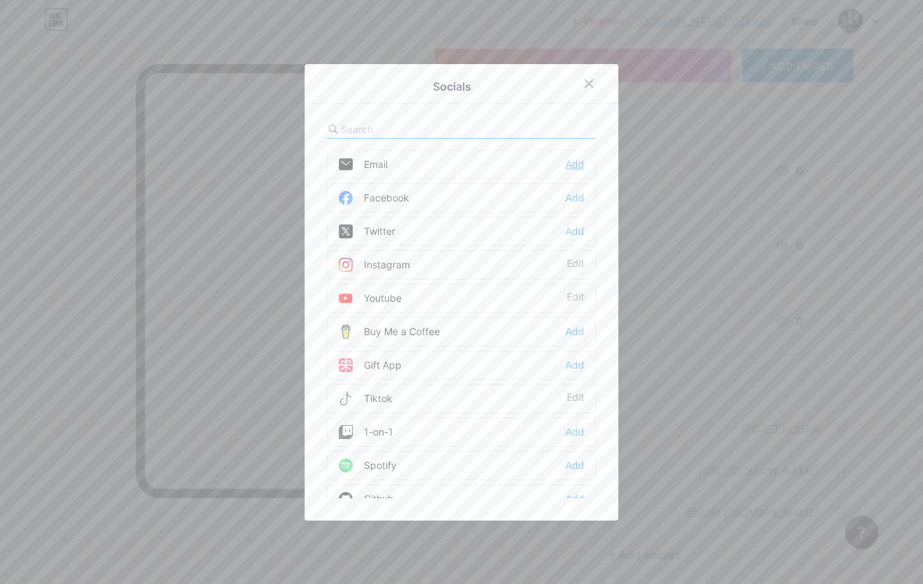
click at [566, 166] on div "Add" at bounding box center [574, 165] width 19 height 14
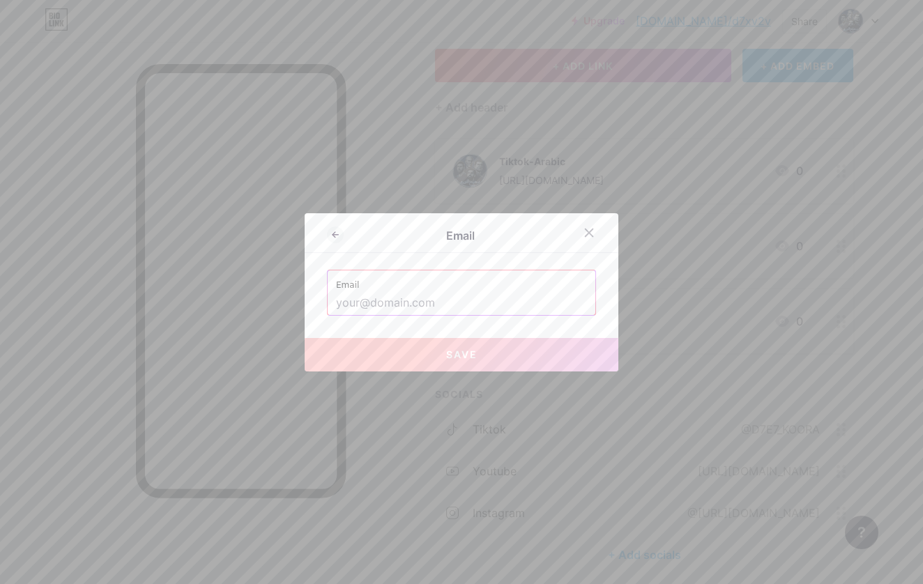
click at [421, 303] on input "text" at bounding box center [461, 303] width 251 height 24
paste input "[EMAIL_ADDRESS][DOMAIN_NAME]"
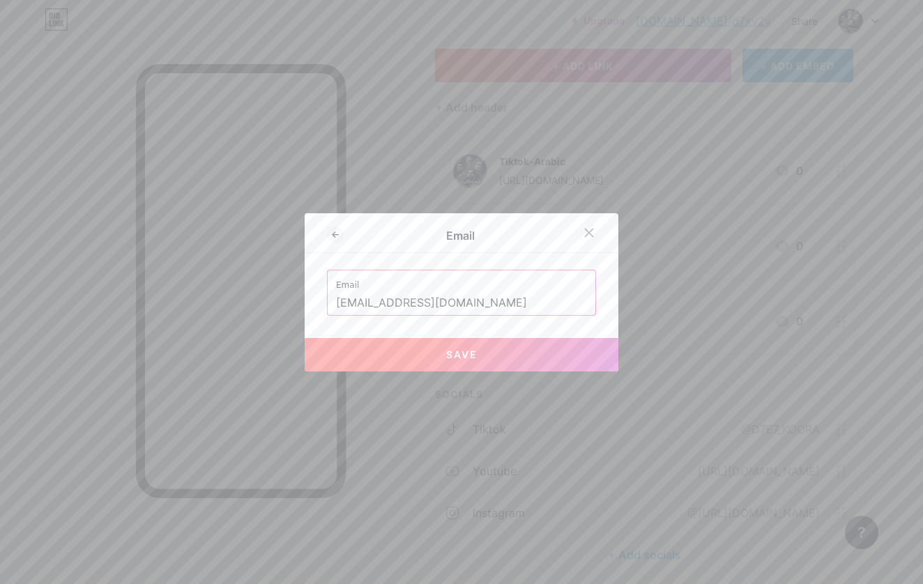
click at [436, 303] on input "[EMAIL_ADDRESS][DOMAIN_NAME]" at bounding box center [461, 303] width 251 height 24
click at [455, 350] on span "Save" at bounding box center [461, 355] width 31 height 12
type input "mailto:[EMAIL_ADDRESS][DOMAIN_NAME]"
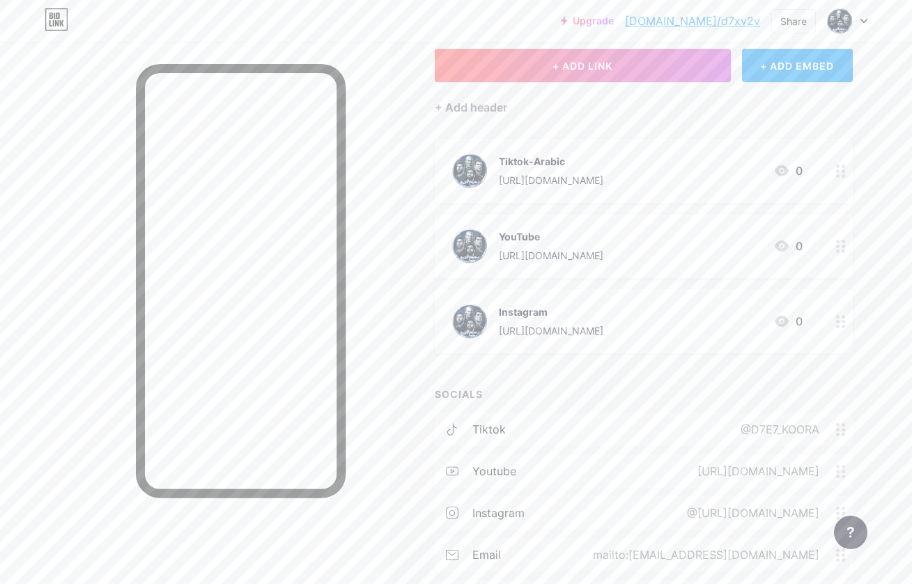
scroll to position [0, 0]
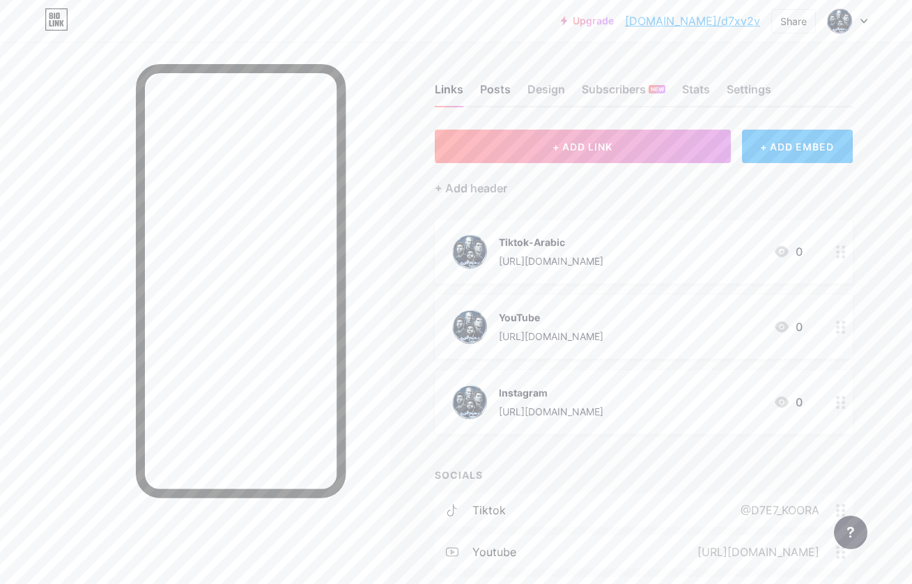
click at [496, 93] on div "Posts" at bounding box center [495, 93] width 31 height 25
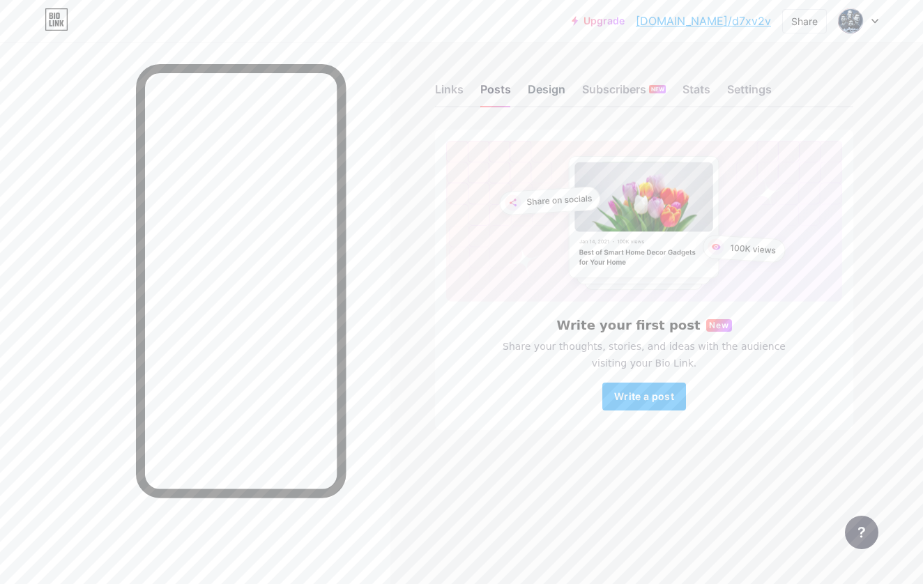
click at [553, 86] on div "Design" at bounding box center [547, 93] width 38 height 25
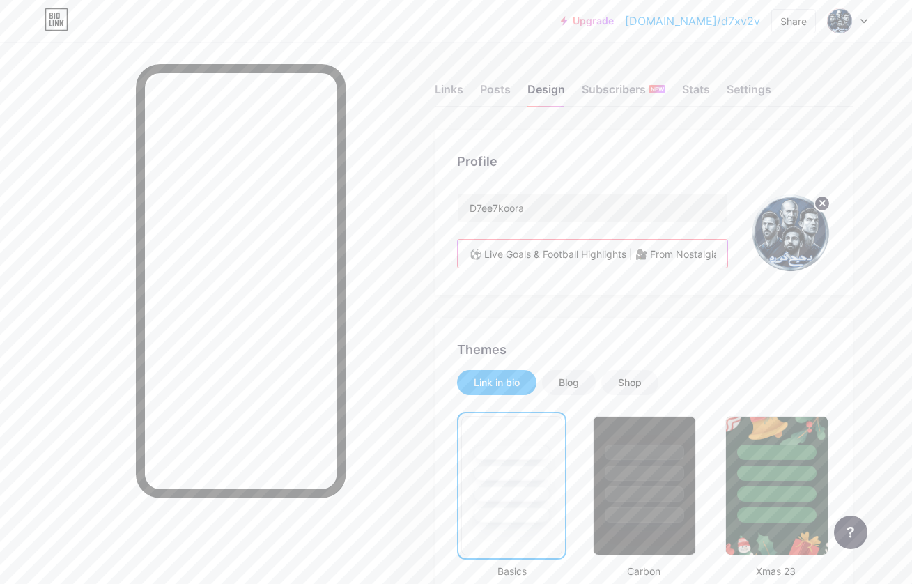
click at [620, 259] on input "⚽ Live Goals & Football Highlights | 🎥 From Nostalgia ➝ Modern Game" at bounding box center [593, 254] width 270 height 28
click at [624, 257] on input "⚽ Live Goals & Football Highlights | 🎥 From Nostalgia ➝ Modern Game" at bounding box center [593, 254] width 270 height 28
paste input "Highlights | 🎥 From Nostalgia ➝ Modern Game ⚽📖 أهداف مباشرة ⚽ • أبرز اللحظات 🔥 …"
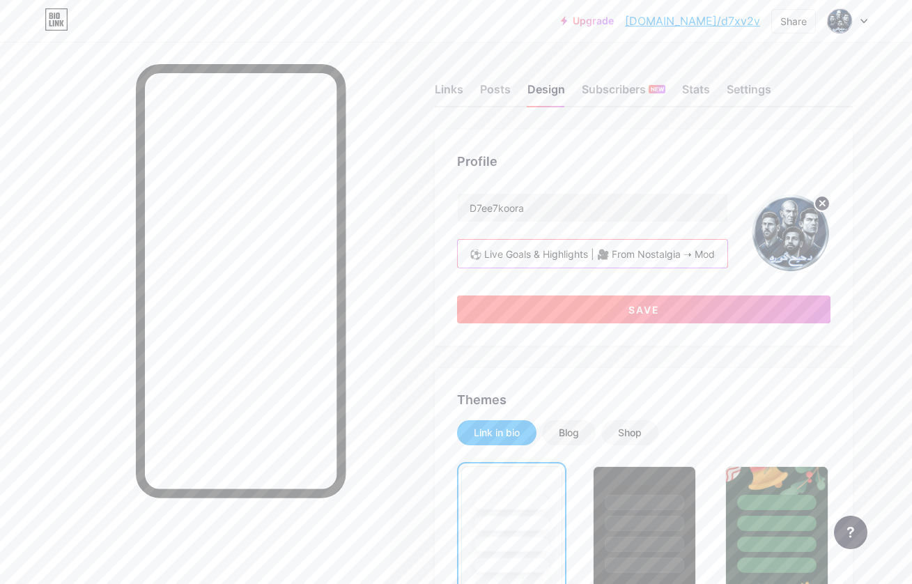
type input "⚽ Live Goals & Highlights | 🎥 From Nostalgia ➝ Modern Game ⚽📖 أهداف مباشرة ⚽ • …"
click at [606, 314] on button "Save" at bounding box center [644, 310] width 374 height 28
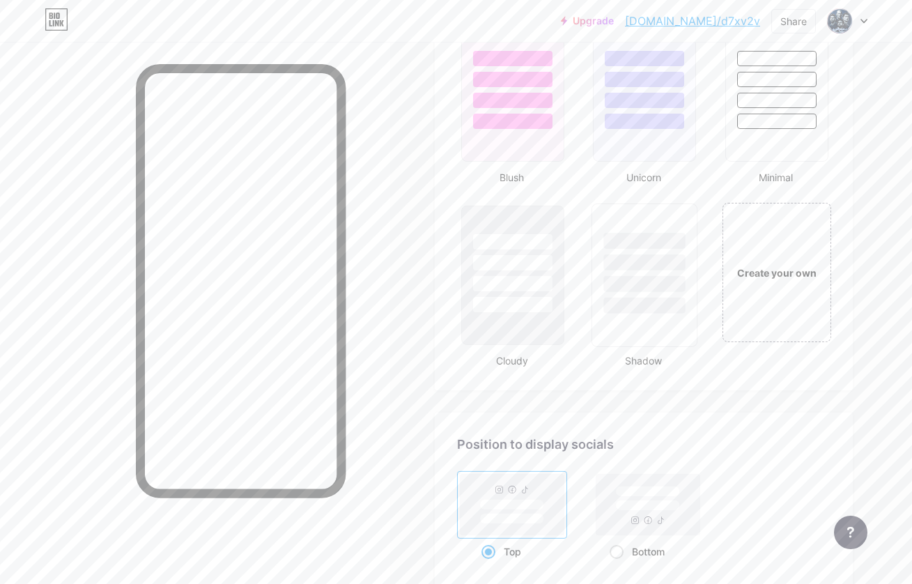
scroll to position [1666, 0]
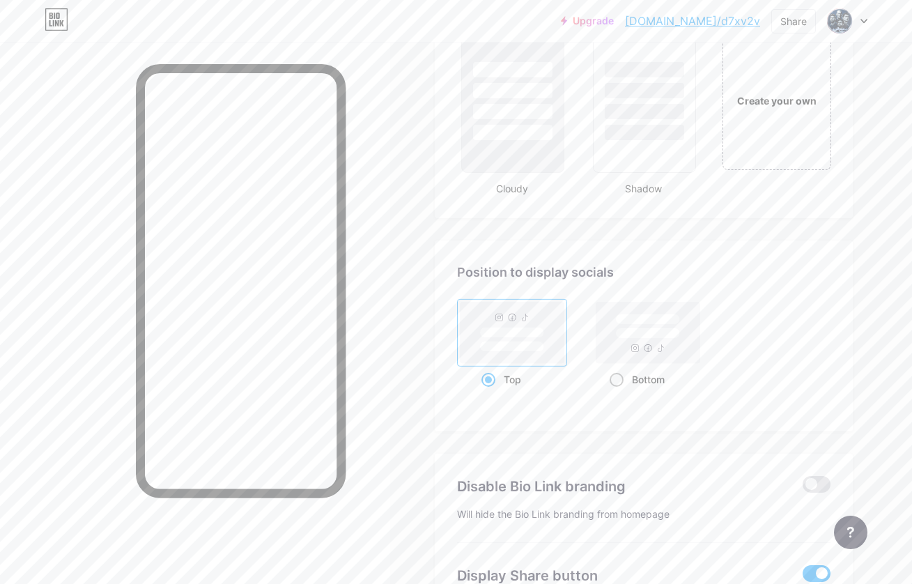
click at [618, 378] on span at bounding box center [617, 380] width 14 height 14
click at [618, 392] on input "Bottom" at bounding box center [614, 396] width 9 height 9
radio input "true"
click at [482, 379] on span at bounding box center [489, 380] width 14 height 14
click at [482, 392] on input "Top" at bounding box center [486, 396] width 9 height 9
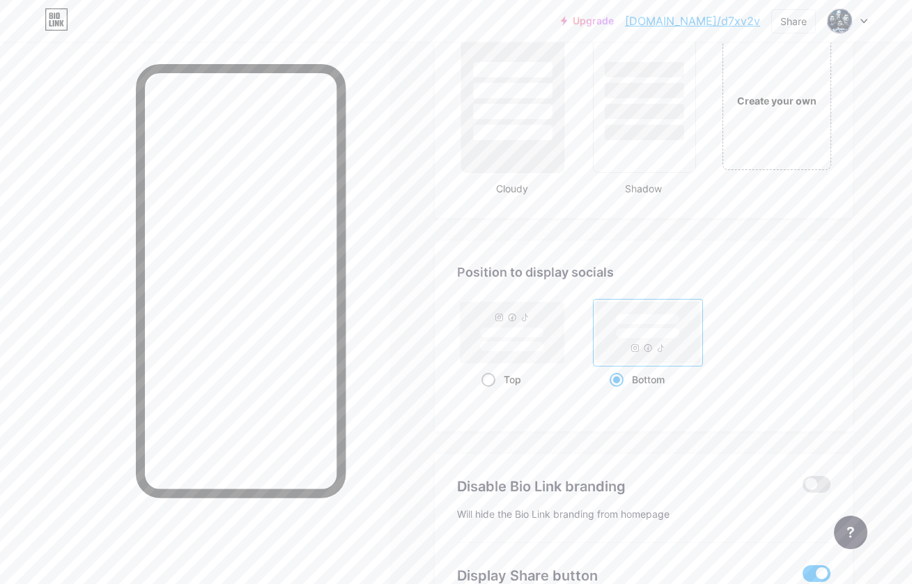
radio input "true"
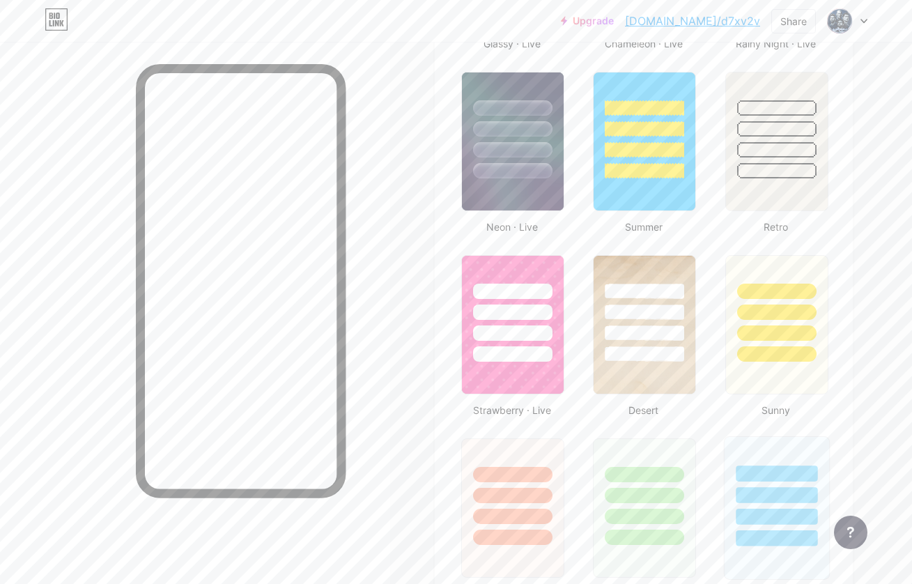
scroll to position [0, 0]
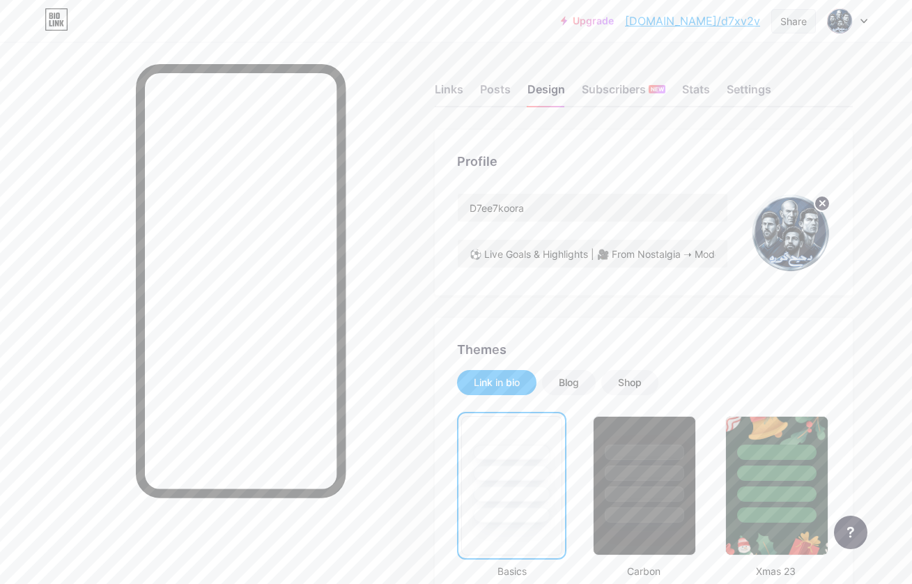
click at [799, 20] on div "Share" at bounding box center [794, 21] width 26 height 15
click at [724, 70] on div "Copy link" at bounding box center [712, 71] width 208 height 33
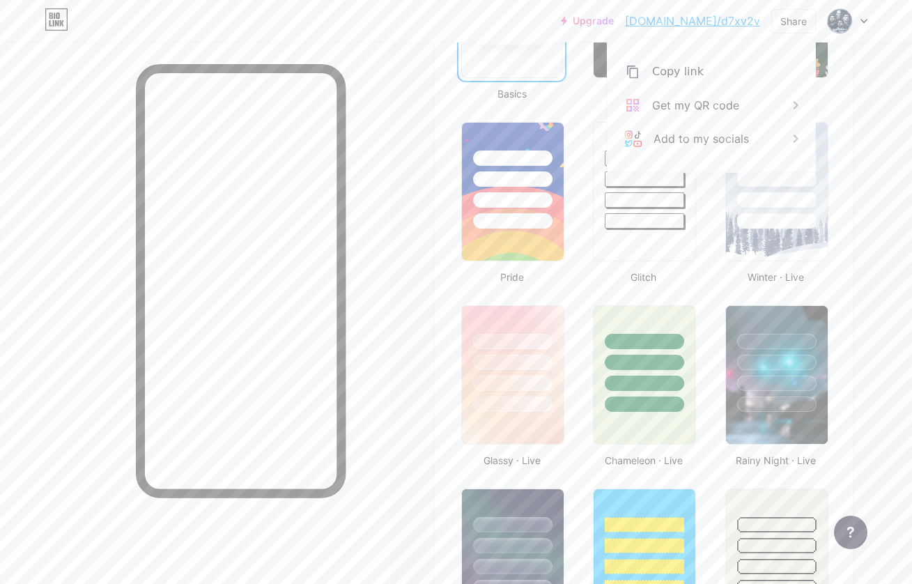
scroll to position [6, 0]
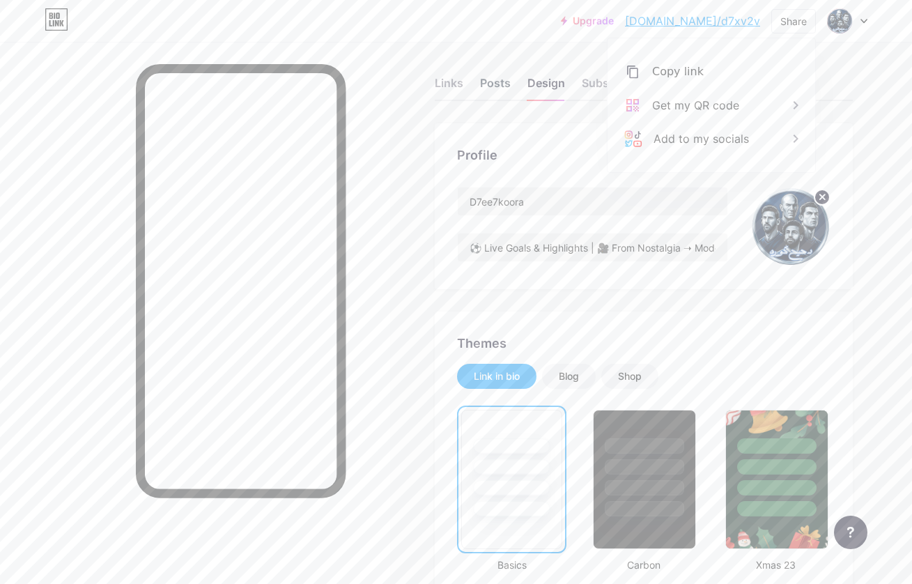
click at [482, 80] on div "Posts" at bounding box center [495, 87] width 31 height 25
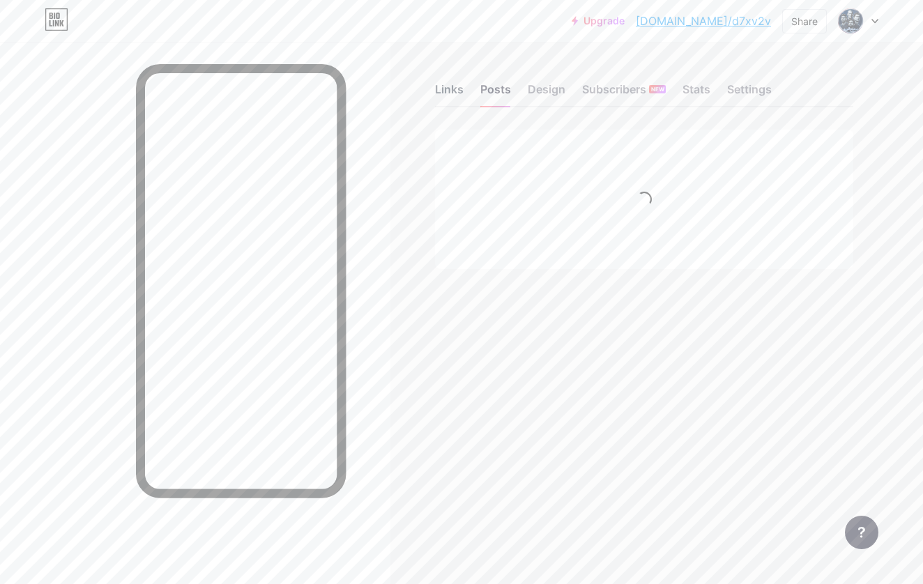
click at [438, 86] on div "Links" at bounding box center [449, 93] width 29 height 25
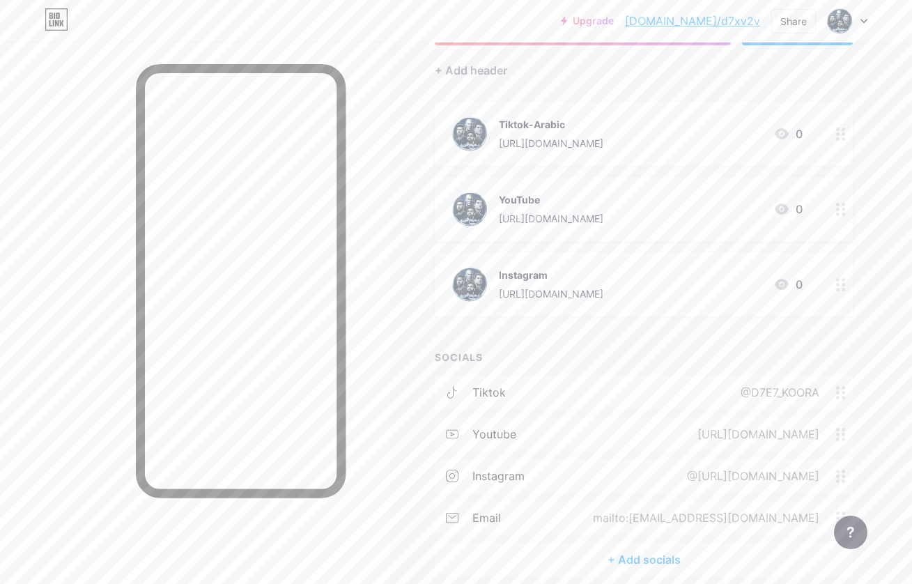
scroll to position [1, 0]
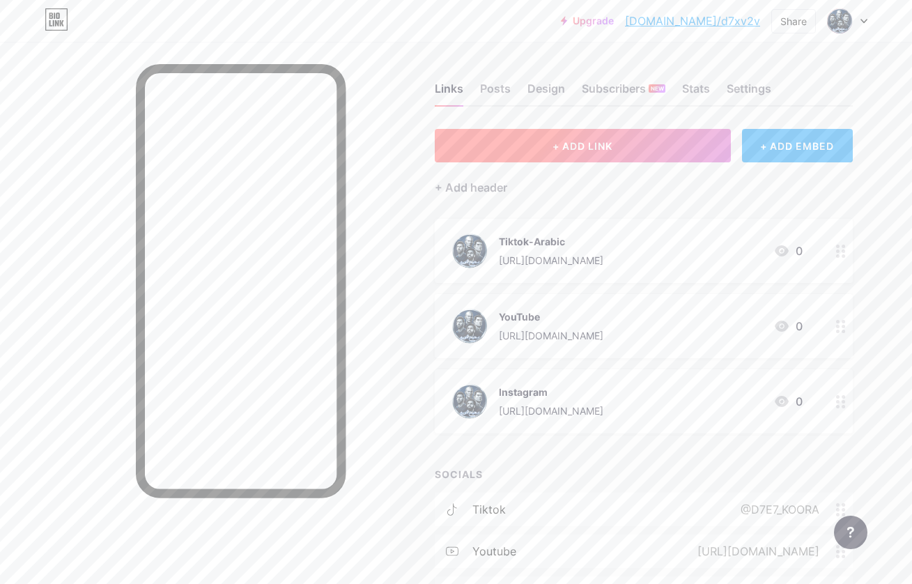
click at [620, 142] on button "+ ADD LINK" at bounding box center [583, 145] width 296 height 33
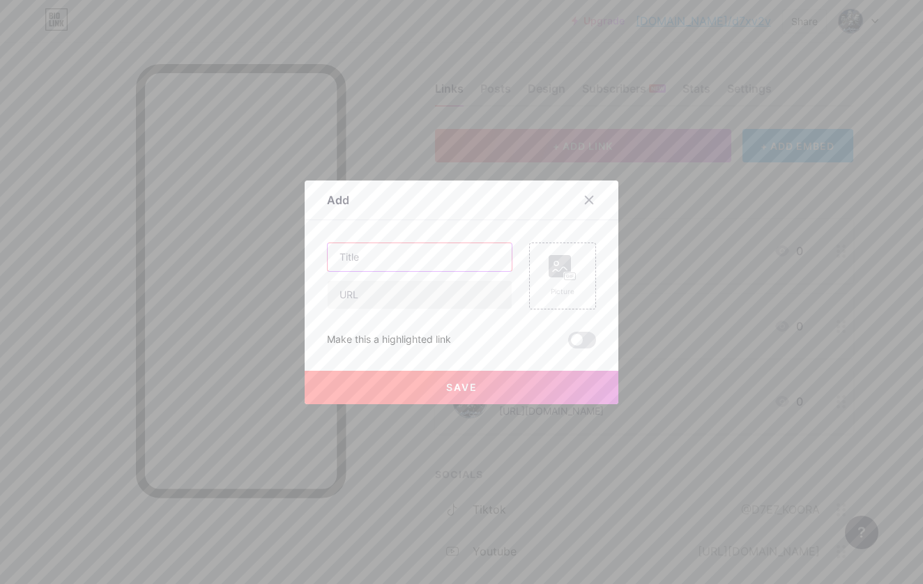
click at [440, 253] on input "text" at bounding box center [420, 257] width 184 height 28
click at [385, 259] on input "Tiktok | EN| AR" at bounding box center [420, 257] width 184 height 28
type input "Tiktok | EN | AR"
click at [411, 305] on input "text" at bounding box center [420, 295] width 184 height 28
paste input "[URL][DOMAIN_NAME]"
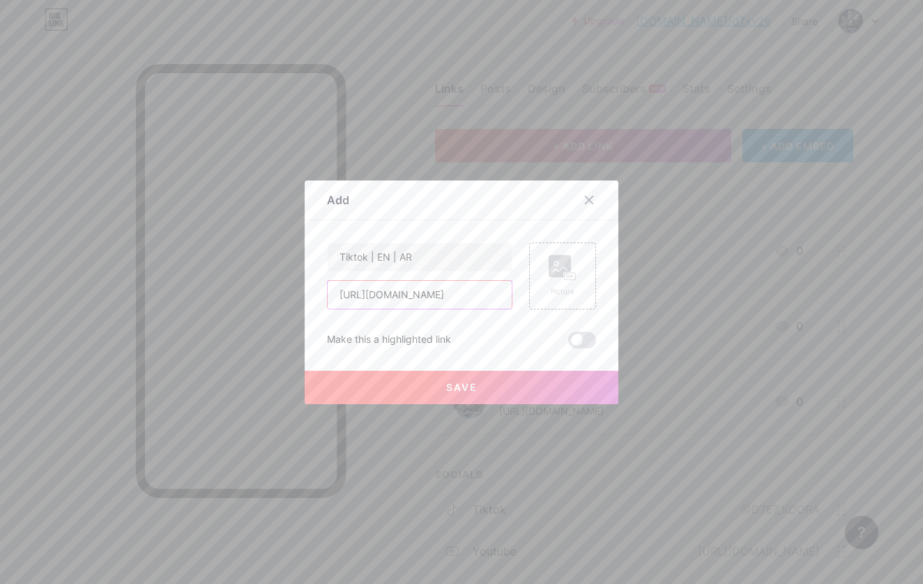
type input "[URL][DOMAIN_NAME]"
click at [459, 399] on button "Save" at bounding box center [462, 387] width 314 height 33
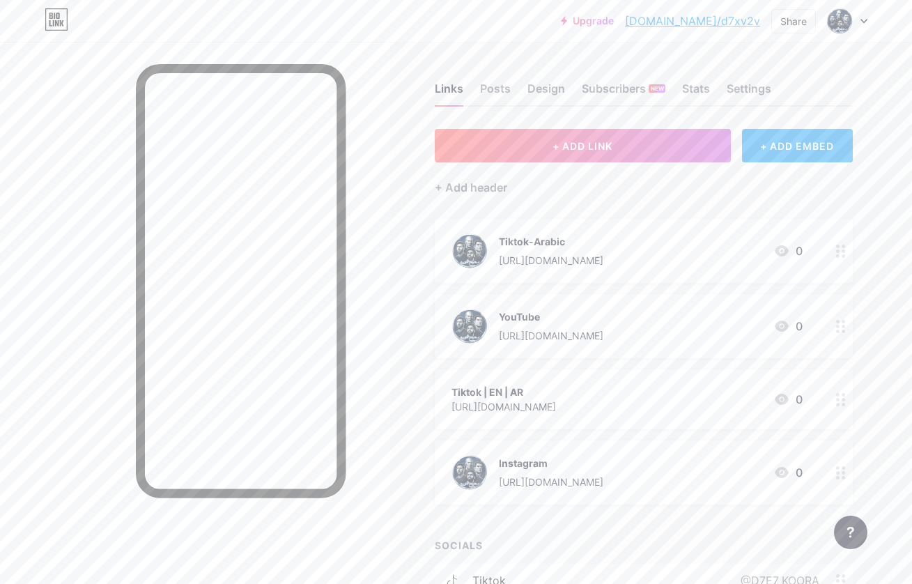
click at [864, 22] on icon at bounding box center [865, 21] width 6 height 3
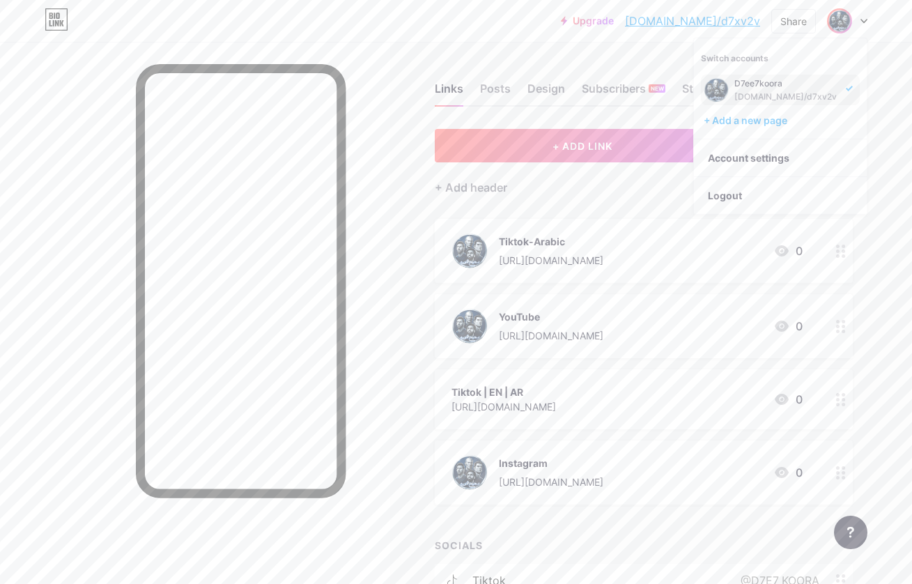
click at [841, 402] on icon at bounding box center [842, 399] width 10 height 13
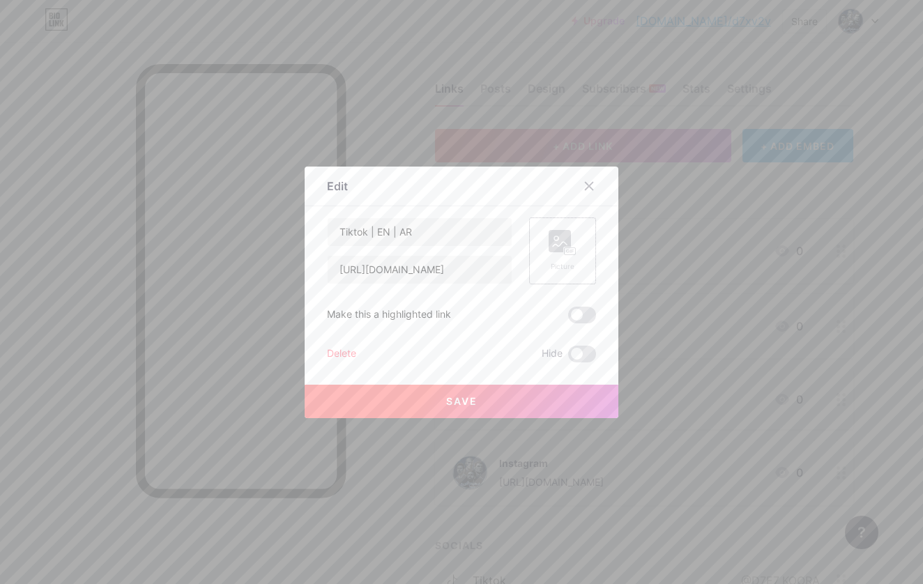
click at [570, 239] on icon at bounding box center [563, 243] width 28 height 26
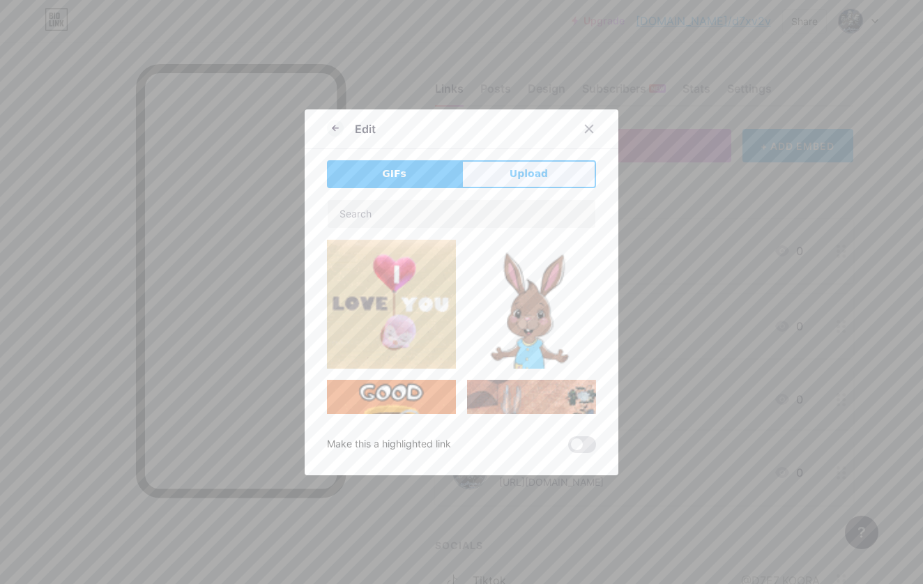
click at [523, 174] on span "Upload" at bounding box center [529, 174] width 38 height 15
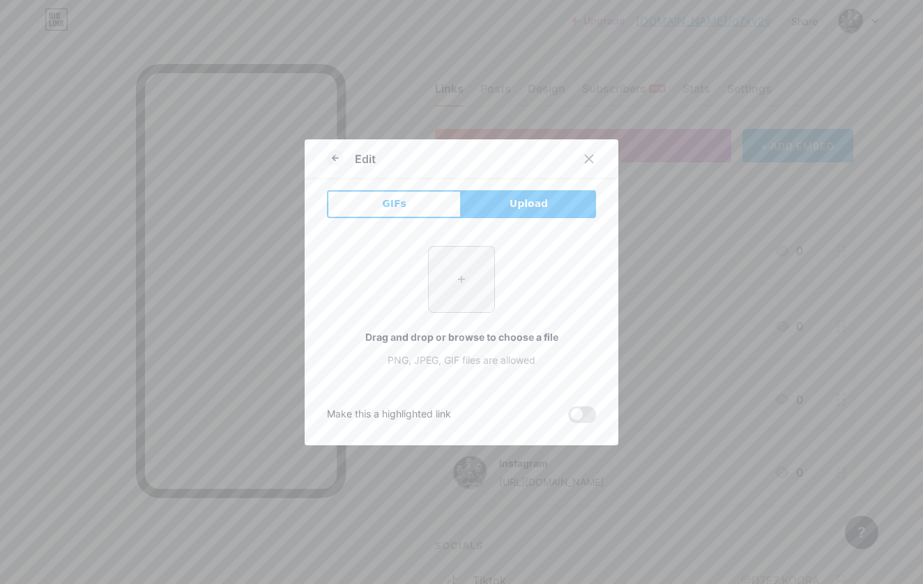
click at [455, 275] on input "file" at bounding box center [462, 280] width 66 height 66
type input "C:\fakepath\assets_task_01k1p9ne6rf4eahrer8b7ssxx8_1754168874_img_1.webp"
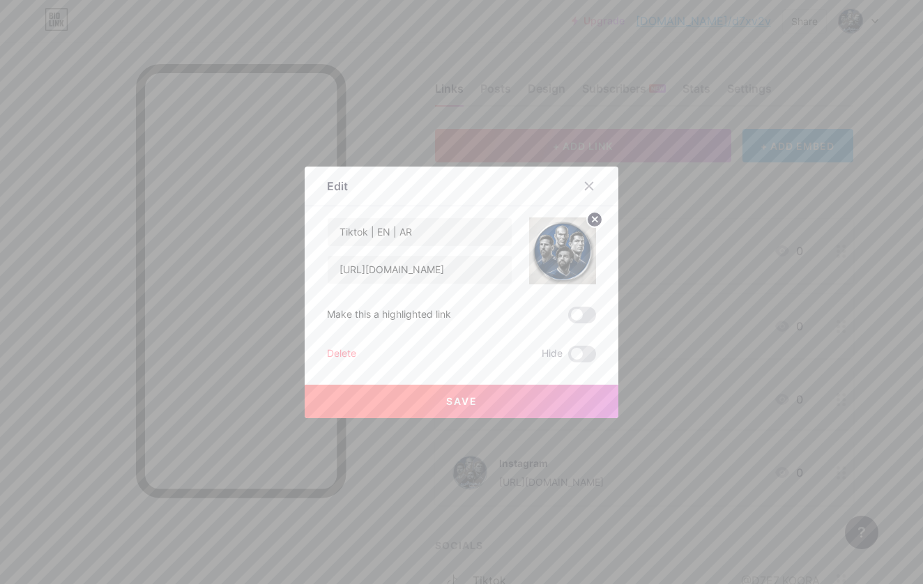
click at [503, 401] on button "Save" at bounding box center [462, 401] width 314 height 33
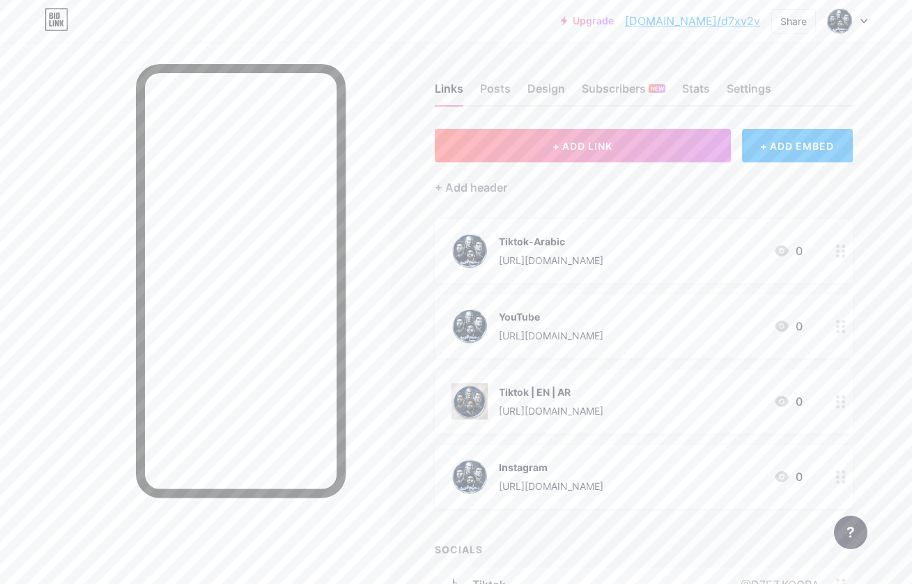
scroll to position [254, 0]
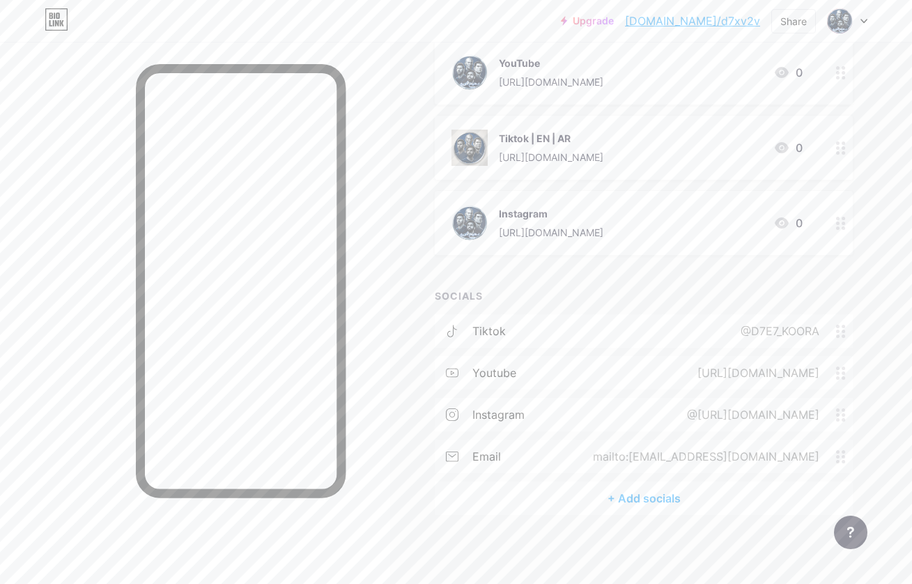
drag, startPoint x: 823, startPoint y: 457, endPoint x: 670, endPoint y: 460, distance: 152.7
click at [670, 460] on div "mailto:[EMAIL_ADDRESS][DOMAIN_NAME]" at bounding box center [704, 456] width 266 height 17
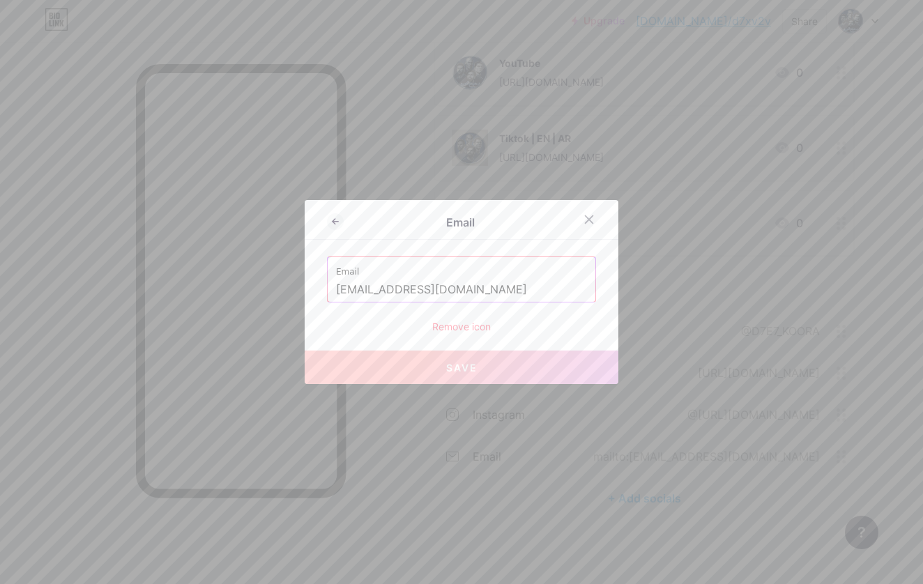
copy div "[EMAIL_ADDRESS][DOMAIN_NAME]"
click at [478, 289] on input "[EMAIL_ADDRESS][DOMAIN_NAME]" at bounding box center [461, 290] width 251 height 24
click at [586, 228] on div at bounding box center [588, 219] width 25 height 25
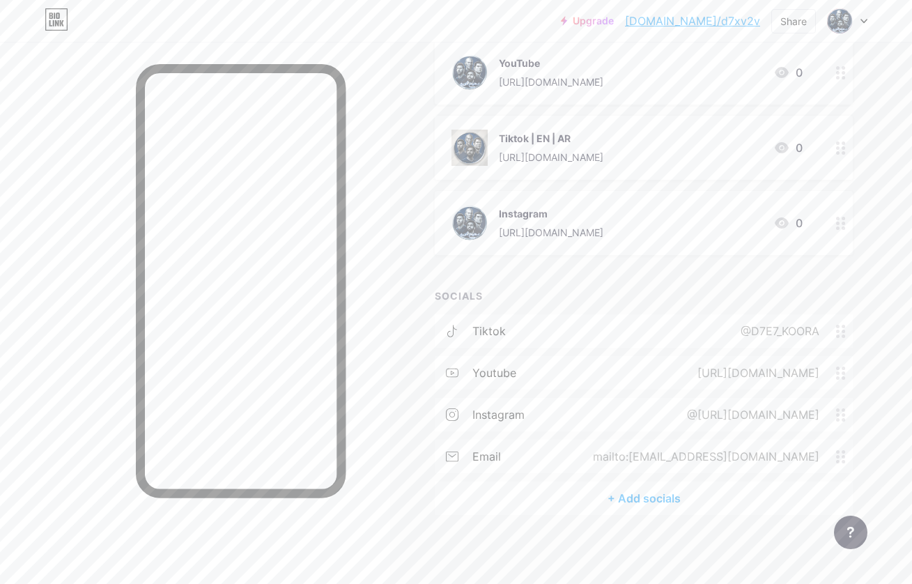
scroll to position [0, 0]
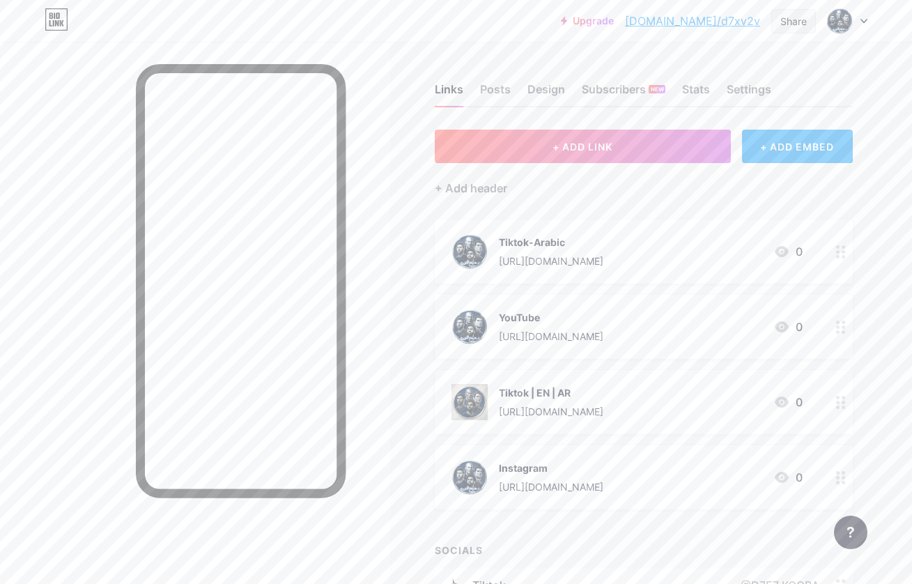
click at [789, 21] on div "Share" at bounding box center [794, 21] width 26 height 15
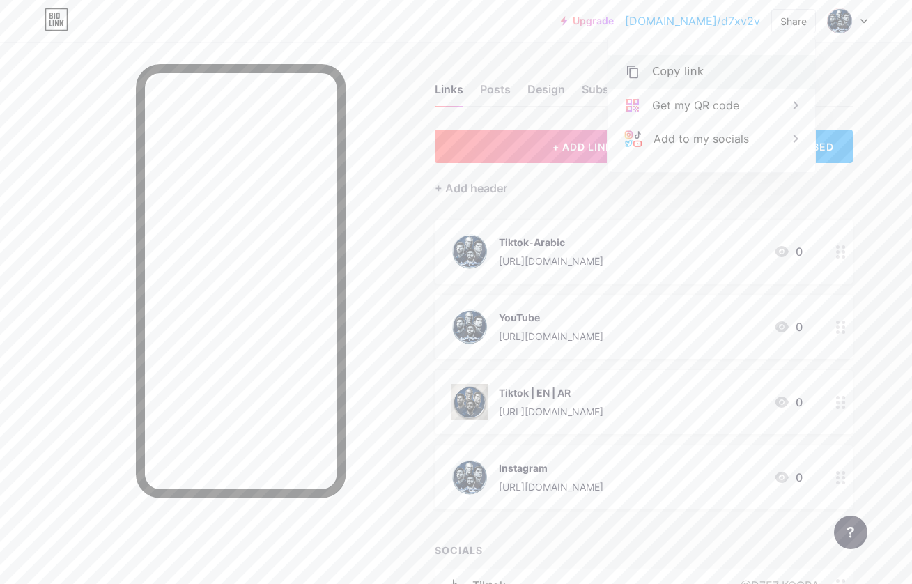
click at [705, 68] on div "Copy link" at bounding box center [712, 71] width 208 height 33
